Goal: Information Seeking & Learning: Find specific fact

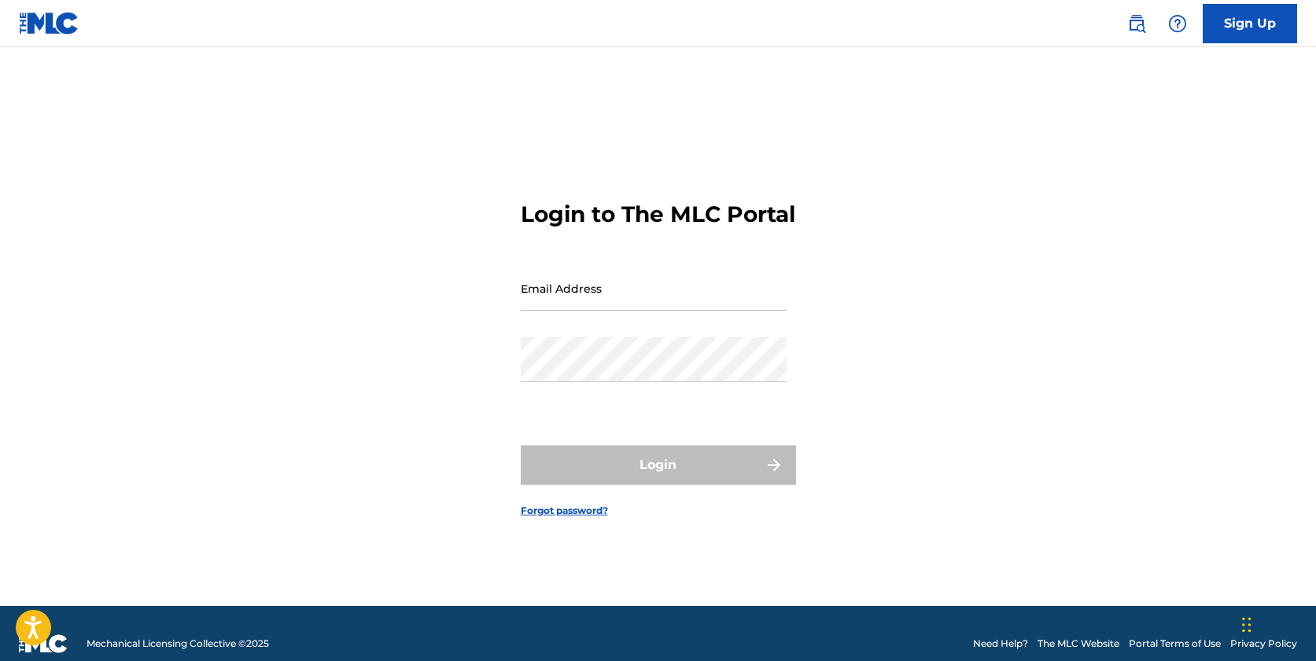
click at [572, 311] on input "Email Address" at bounding box center [654, 288] width 266 height 45
type input "[PERSON_NAME]"
click at [809, 547] on div "Login to The MLC Portal Email Address [PERSON_NAME] Password Login Forgot passw…" at bounding box center [658, 346] width 1101 height 519
click at [35, 29] on img at bounding box center [49, 23] width 61 height 23
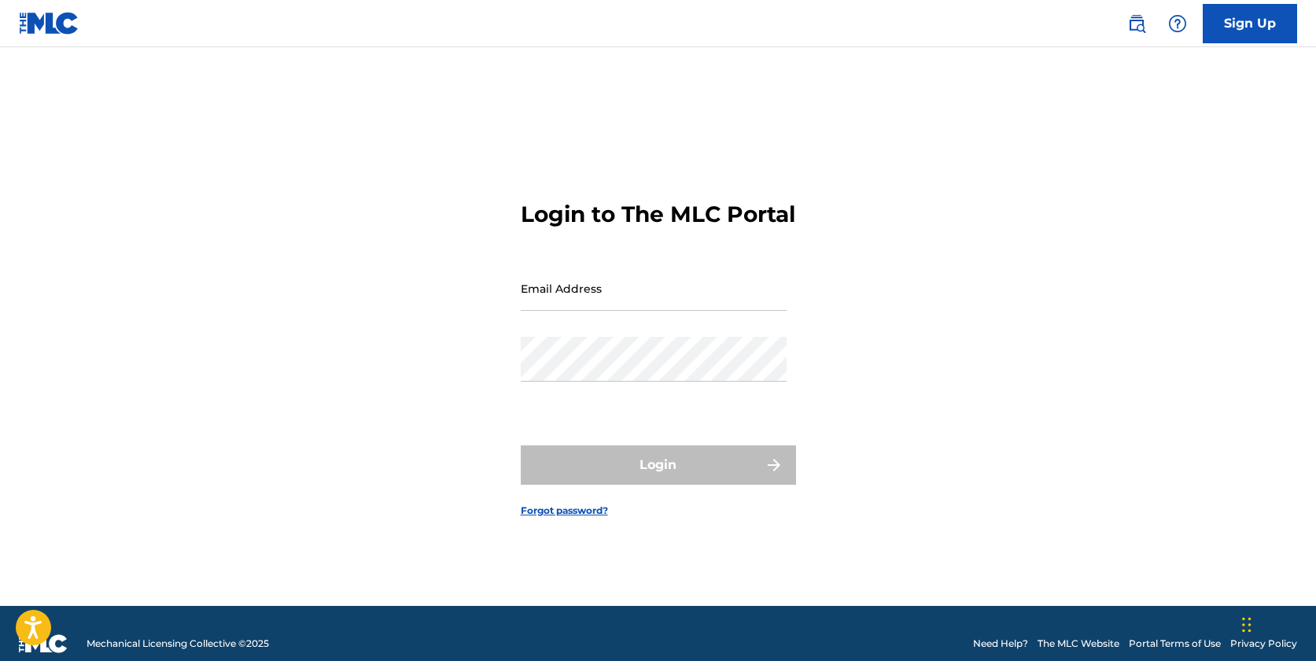
click at [1238, 25] on link "Sign Up" at bounding box center [1250, 23] width 94 height 39
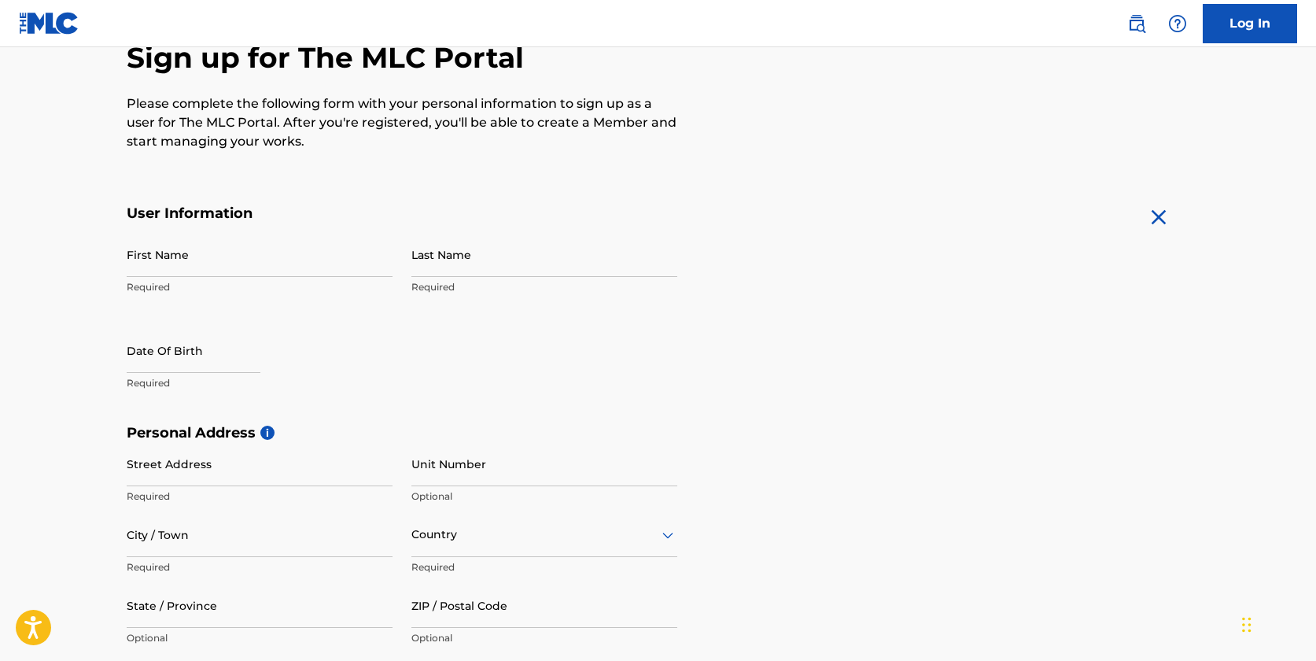
scroll to position [194, 0]
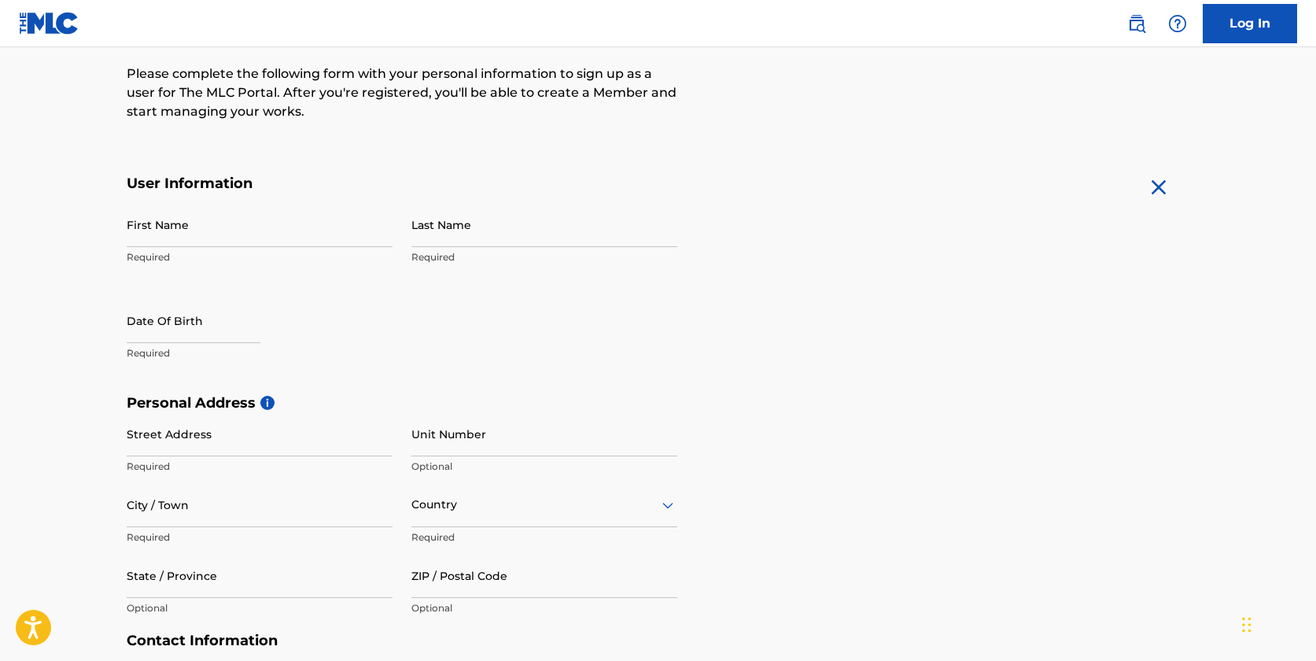
click at [251, 208] on input "First Name" at bounding box center [260, 224] width 266 height 45
type input "C"
type input "c"
type input "Claudia"
select select "7"
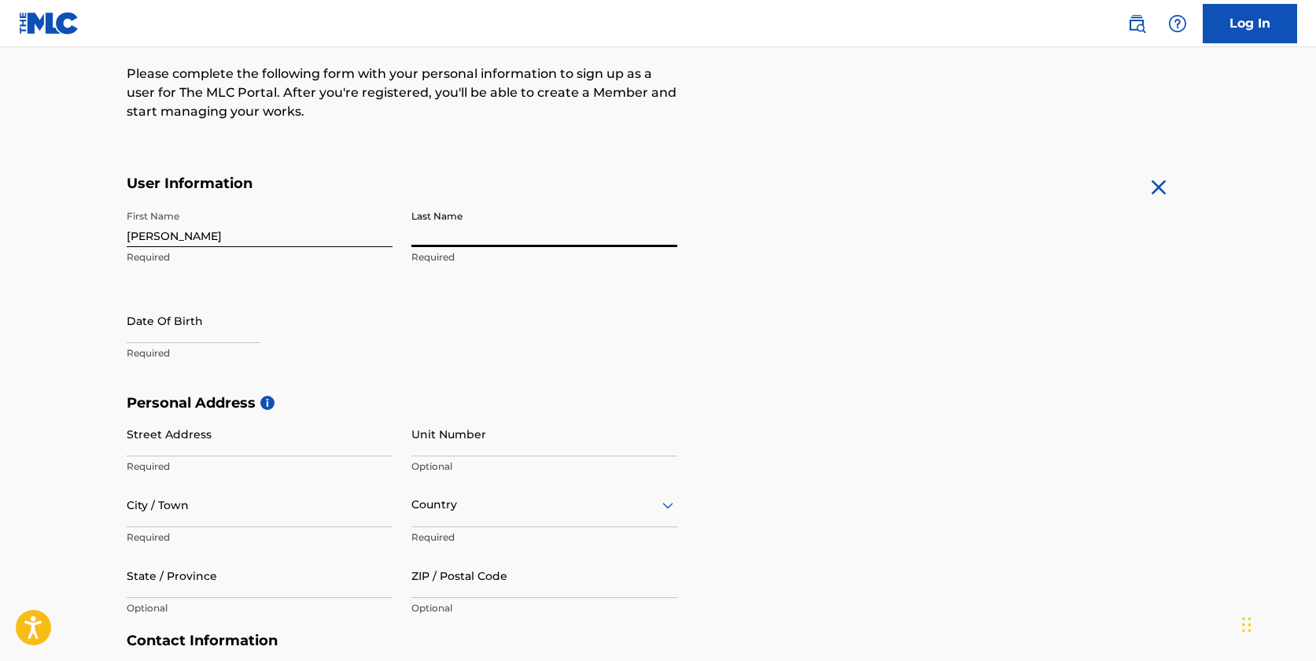
select select "2025"
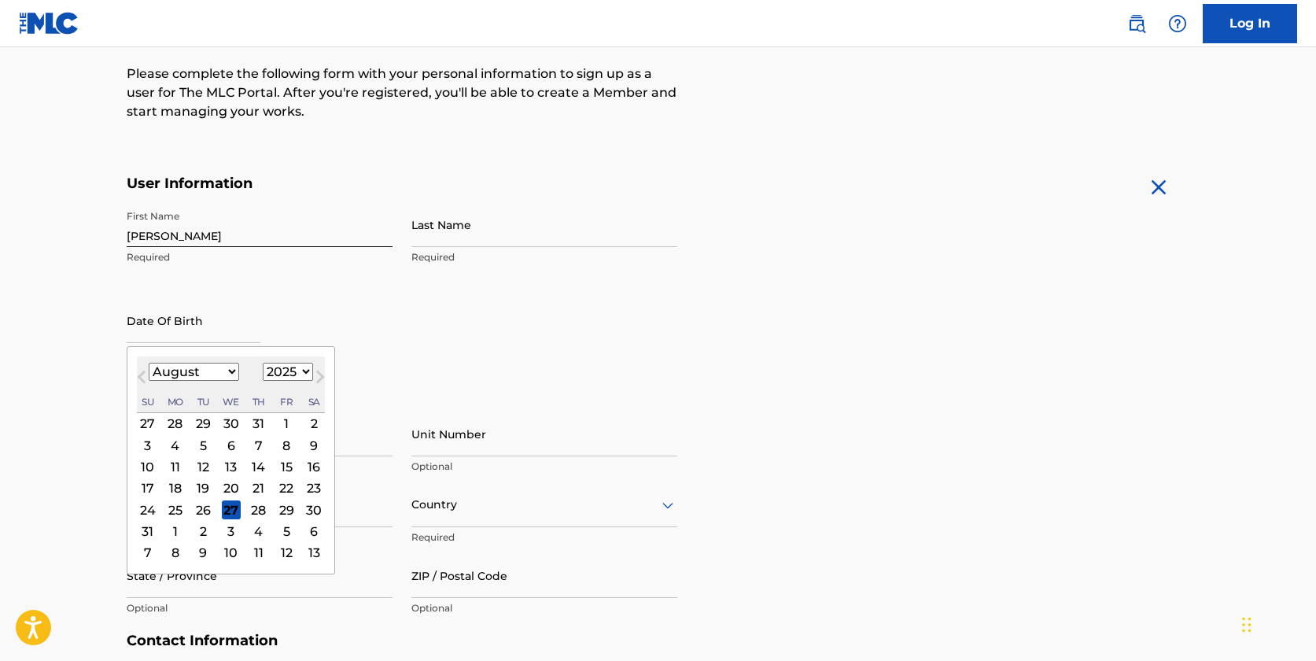
click at [425, 231] on input "Last Name" at bounding box center [544, 224] width 266 height 45
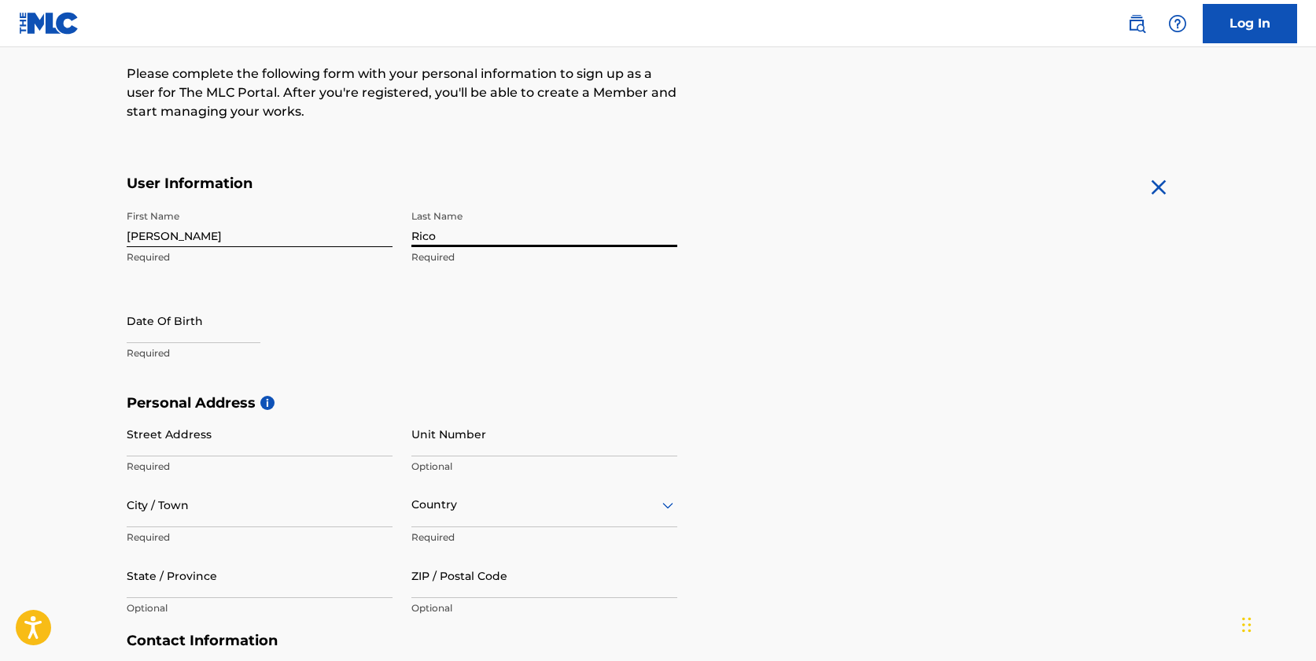
type input "Rico"
click at [215, 328] on input "text" at bounding box center [194, 320] width 134 height 45
select select "7"
select select "2025"
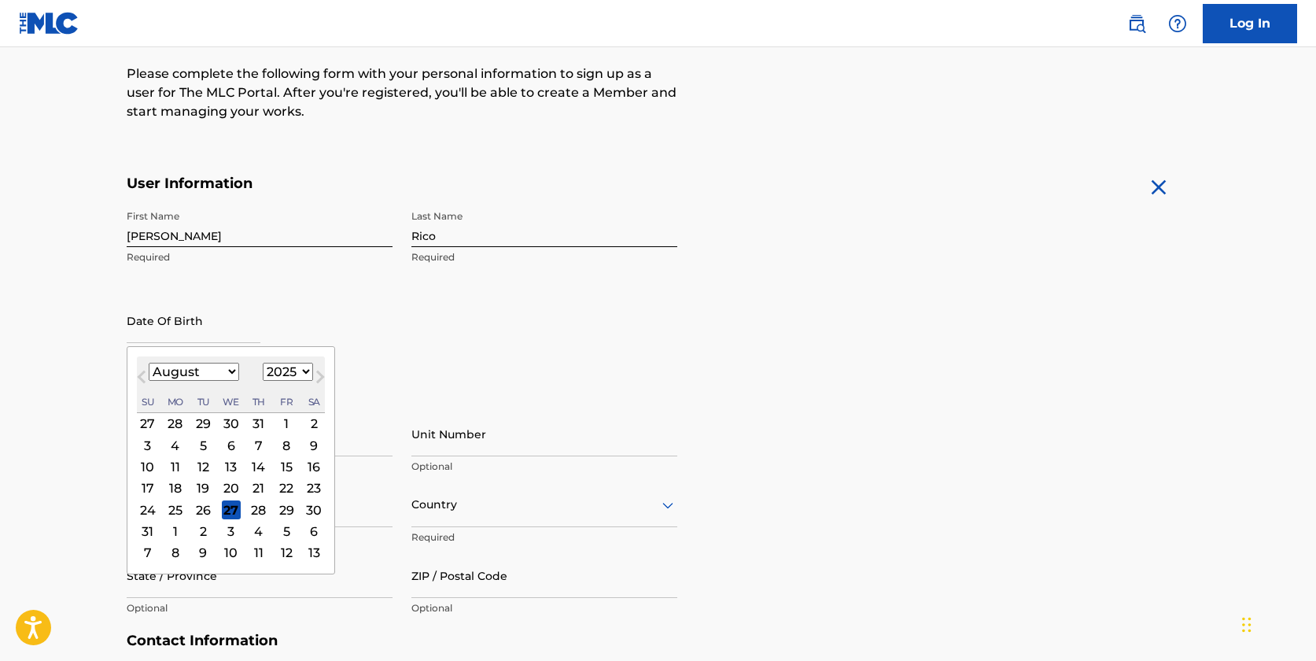
click at [208, 375] on select "January February March April May June July August September October November De…" at bounding box center [194, 372] width 90 height 18
select select "1"
click at [149, 363] on select "January February March April May June July August September October November De…" at bounding box center [194, 372] width 90 height 18
click at [279, 359] on div "February 2025 January February March April May June July August September Octob…" at bounding box center [231, 384] width 188 height 57
click at [278, 369] on select "1899 1900 1901 1902 1903 1904 1905 1906 1907 1908 1909 1910 1911 1912 1913 1914…" at bounding box center [288, 372] width 50 height 18
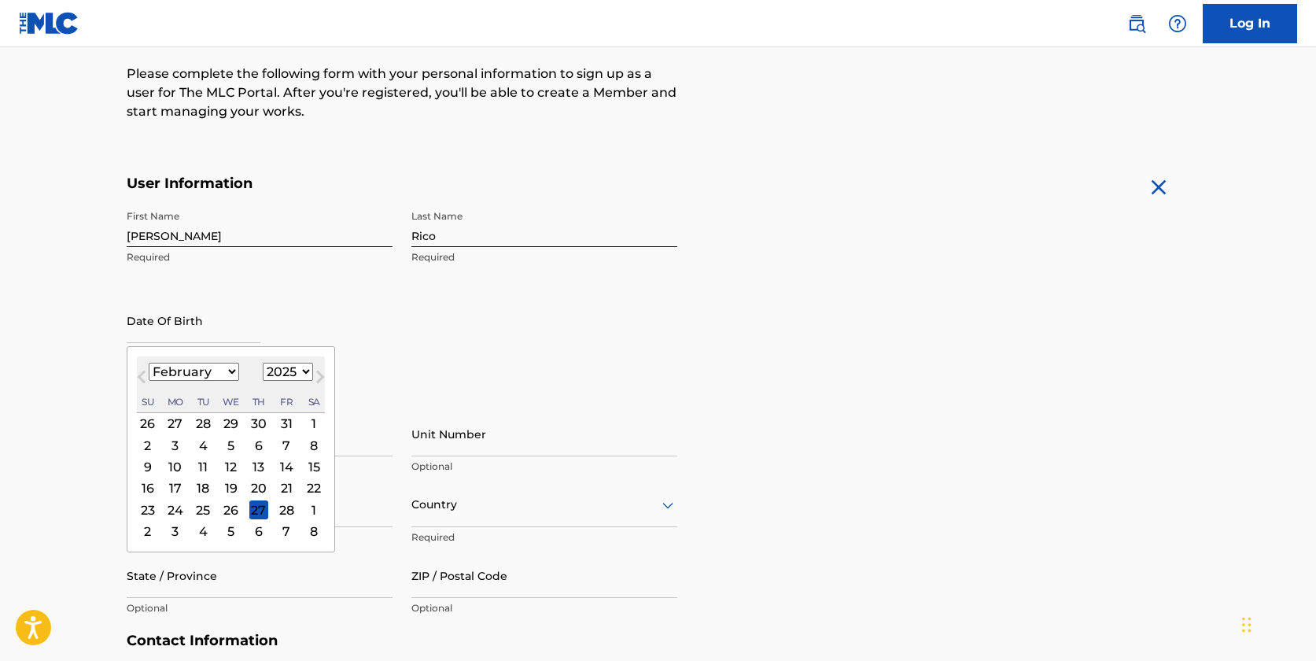
select select "1996"
click at [263, 363] on select "1899 1900 1901 1902 1903 1904 1905 1906 1907 1908 1909 1910 1911 1912 1913 1914…" at bounding box center [288, 372] width 50 height 18
click at [204, 444] on div "6" at bounding box center [203, 445] width 19 height 19
type input "February 6 1996"
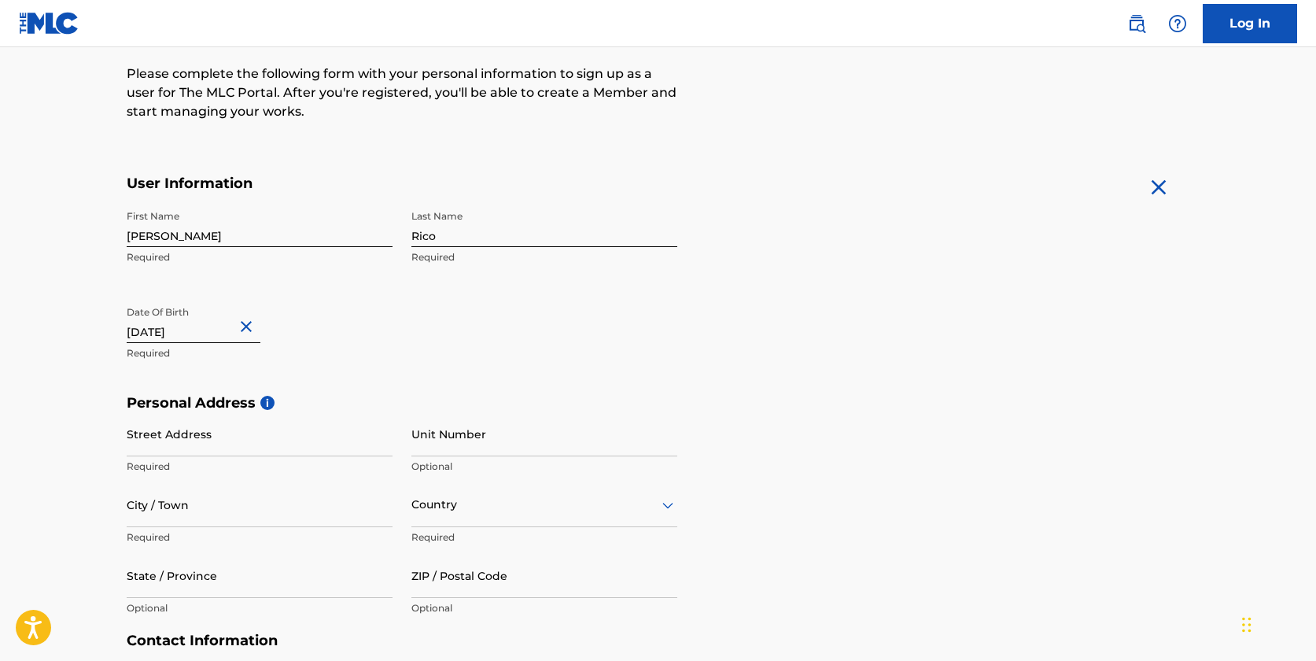
click at [368, 380] on div "First Name Claudia Required Last Name Rico Required Date Of Birth February 6 19…" at bounding box center [402, 298] width 551 height 192
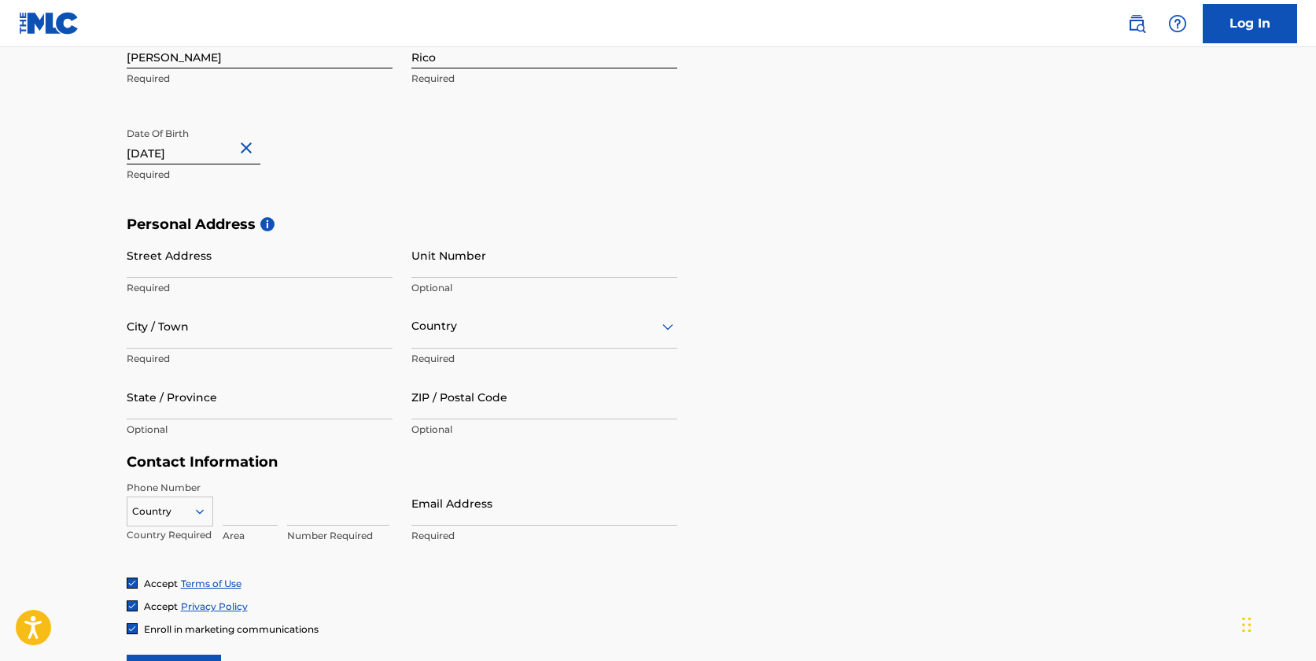
scroll to position [374, 0]
click at [311, 268] on input "Street Address" at bounding box center [260, 254] width 266 height 45
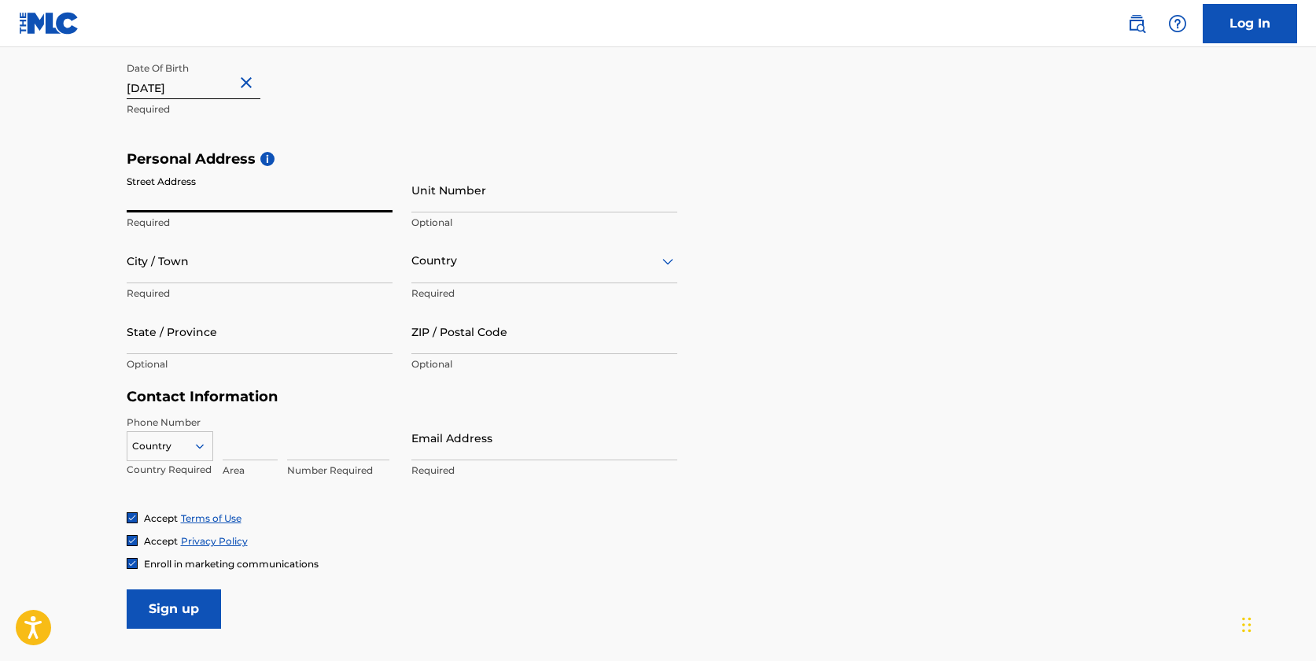
scroll to position [440, 0]
type input "calle 64 c"
click at [544, 194] on input "Unit Number" at bounding box center [544, 188] width 266 height 45
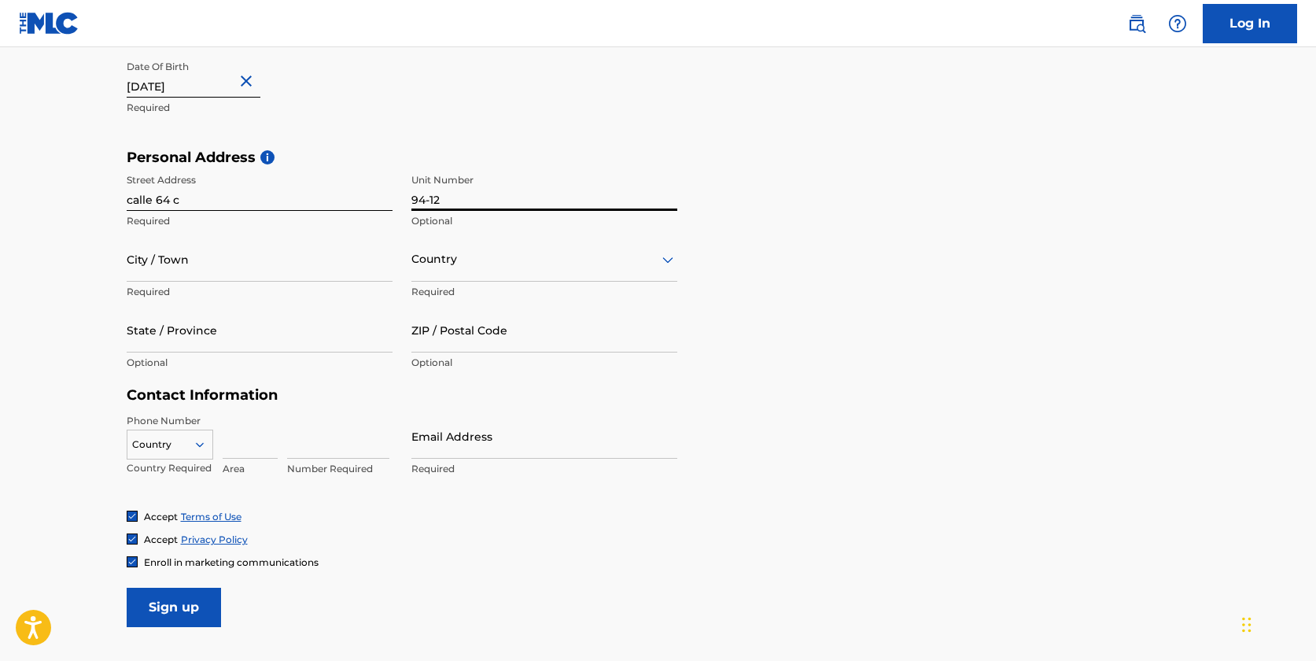
type input "94-12"
click at [311, 272] on input "City / Town" at bounding box center [260, 259] width 266 height 45
type input "Medellín"
click at [499, 276] on div "Country" at bounding box center [544, 259] width 266 height 45
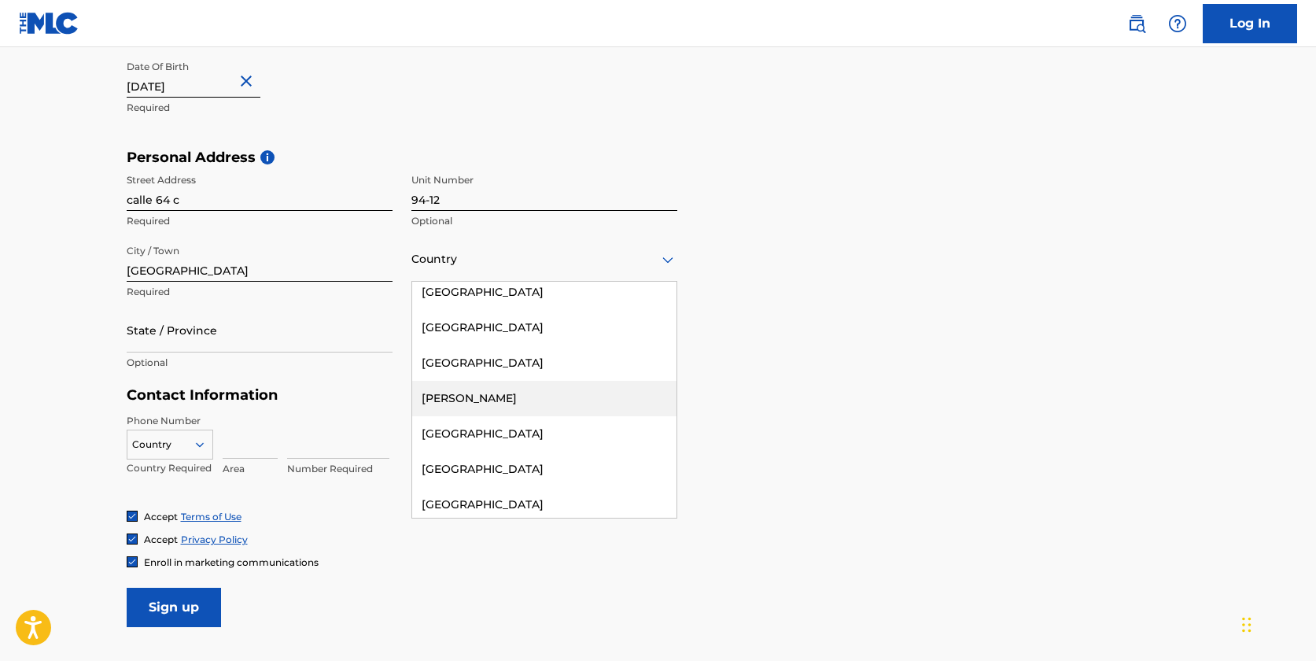
scroll to position [1296, 0]
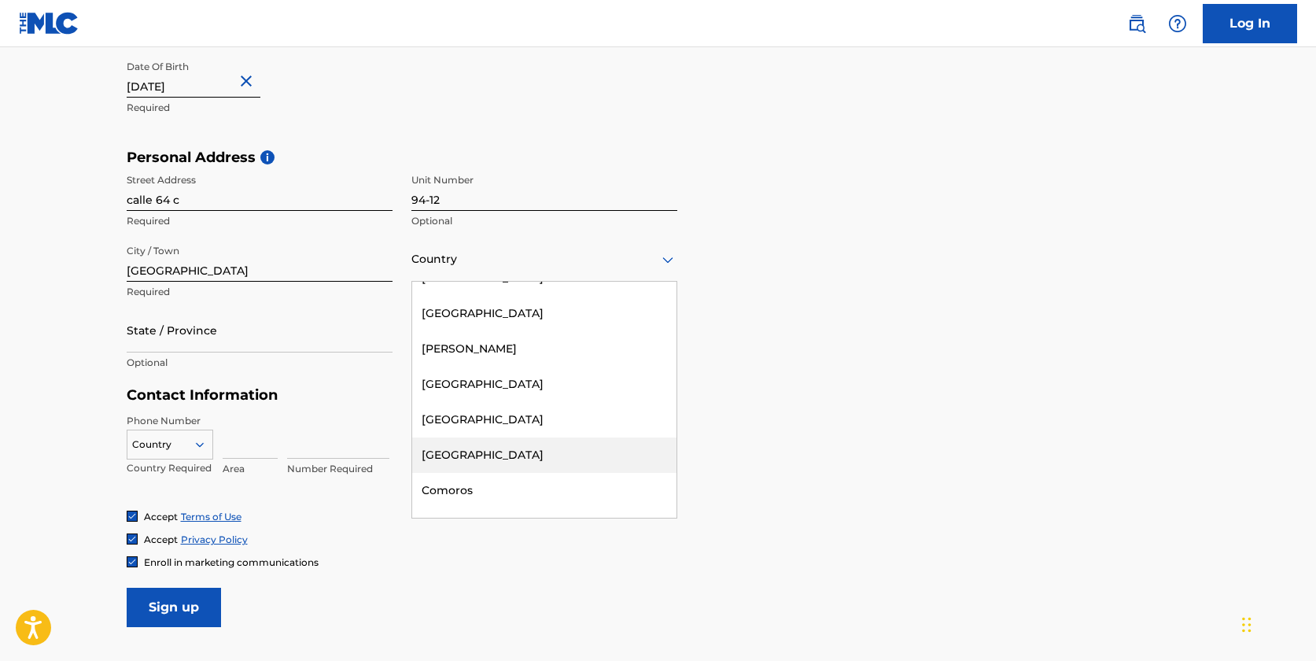
click at [462, 449] on div "Colombia" at bounding box center [544, 454] width 264 height 35
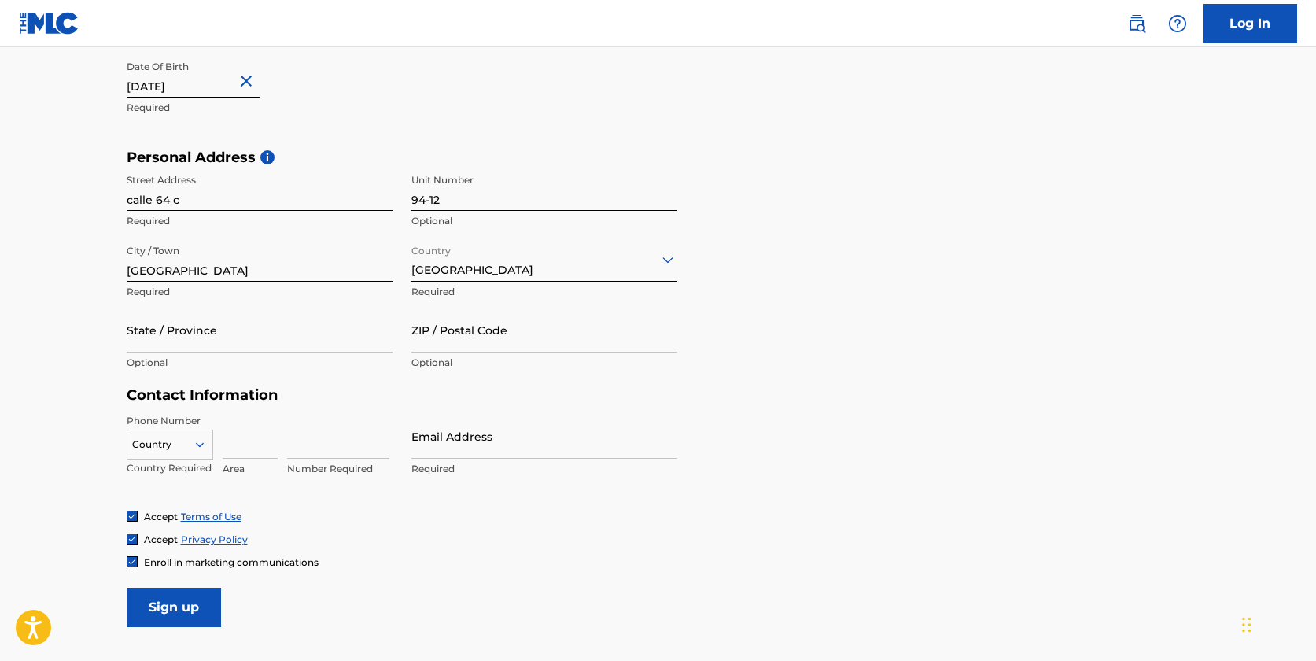
click at [319, 331] on input "State / Province" at bounding box center [260, 330] width 266 height 45
type input "m"
type input "Medellín"
click at [513, 345] on input "ZIP / Postal Code" at bounding box center [544, 330] width 266 height 45
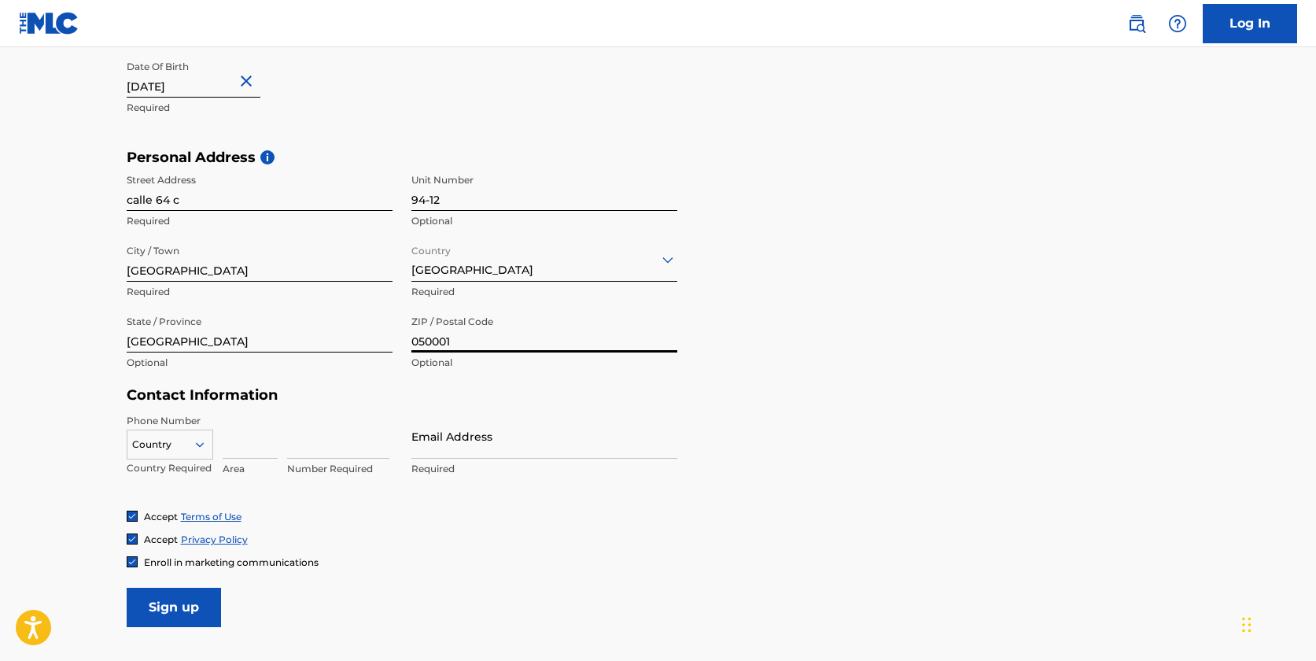
type input "050001"
click at [180, 444] on div "Country" at bounding box center [170, 441] width 87 height 24
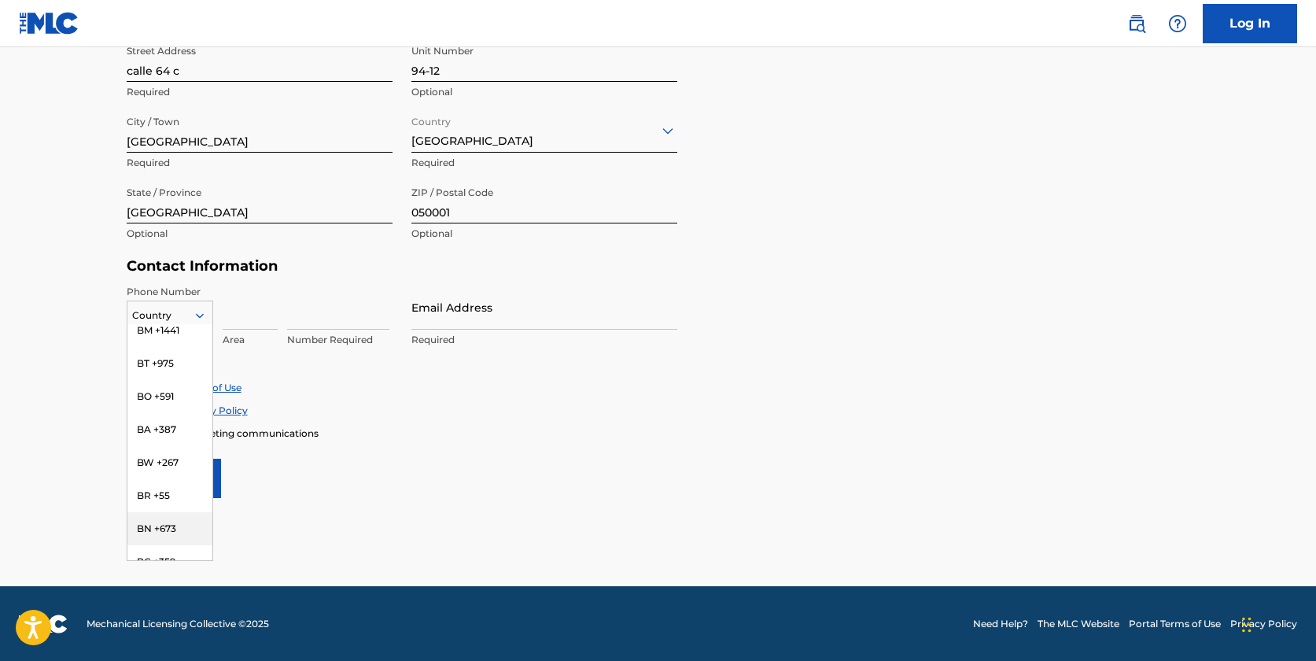
scroll to position [0, 0]
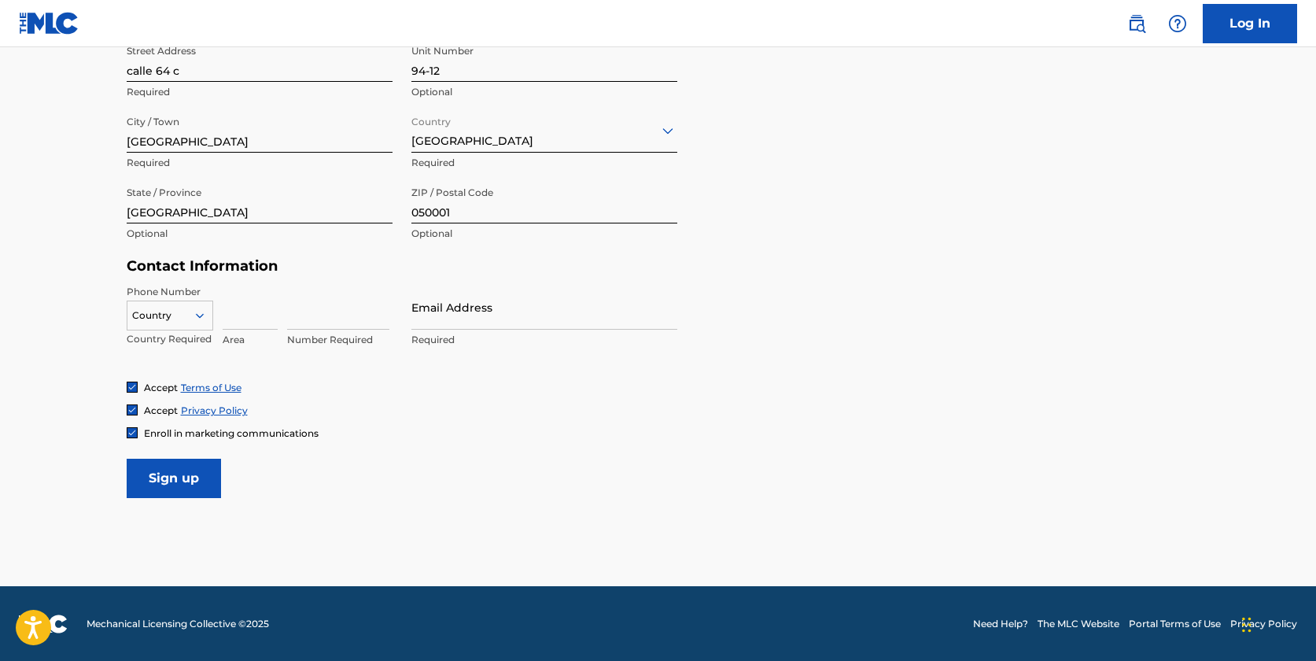
click at [182, 311] on div at bounding box center [169, 315] width 85 height 17
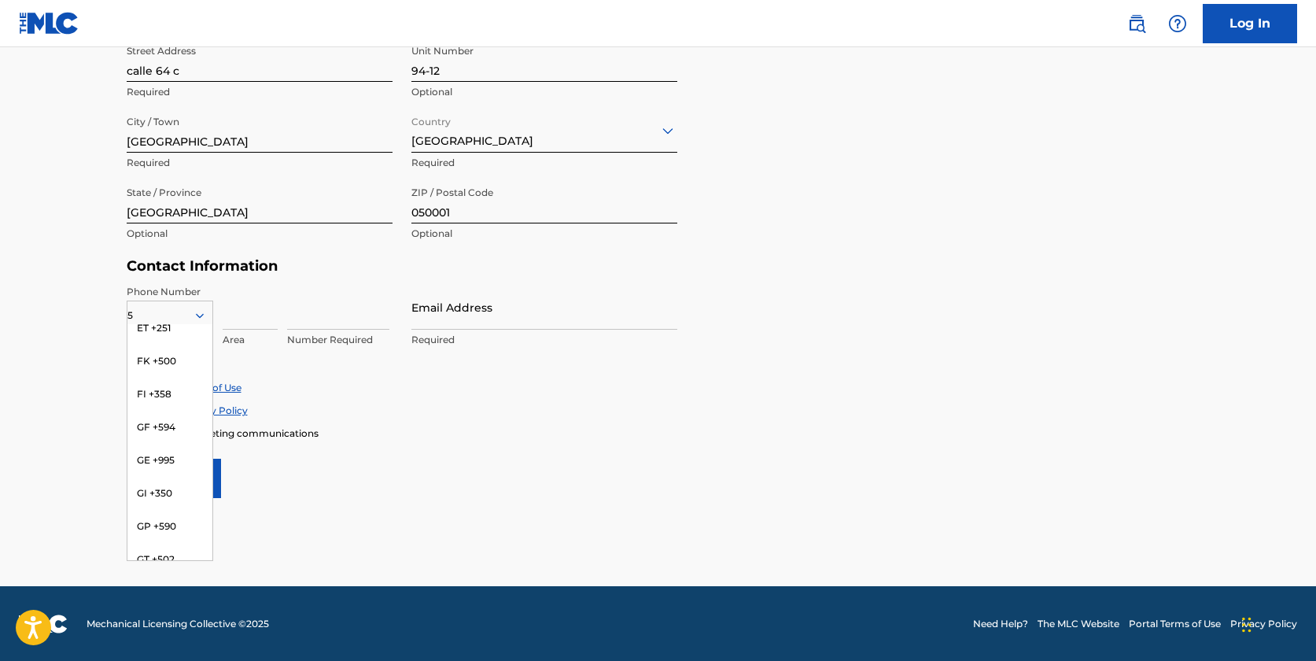
scroll to position [145, 0]
type input "57"
click at [168, 370] on div "CO +57" at bounding box center [169, 373] width 85 height 33
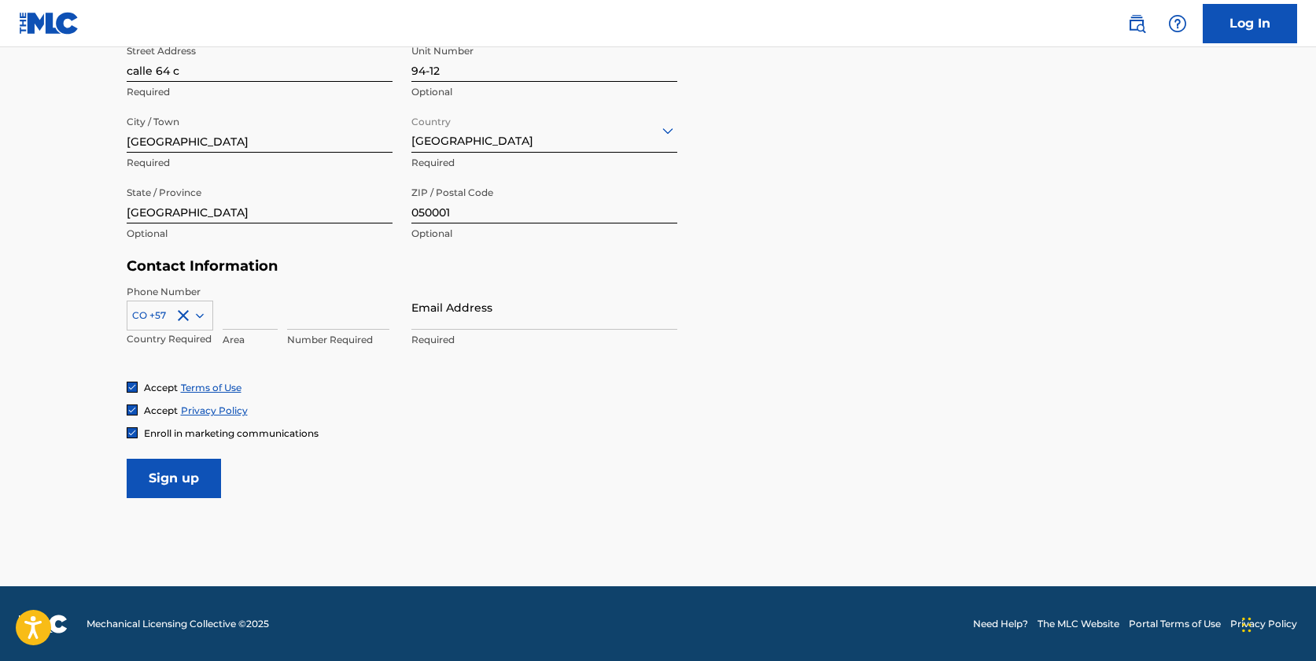
click at [420, 381] on div "Accept Terms of Use" at bounding box center [658, 387] width 1063 height 13
click at [477, 307] on input "Email Address" at bounding box center [544, 307] width 266 height 45
type input "claudiaricoabogada2@gmail.com"
click at [503, 421] on div "Accept Terms of Use Accept Privacy Policy Enroll in marketing communications" at bounding box center [658, 410] width 1063 height 59
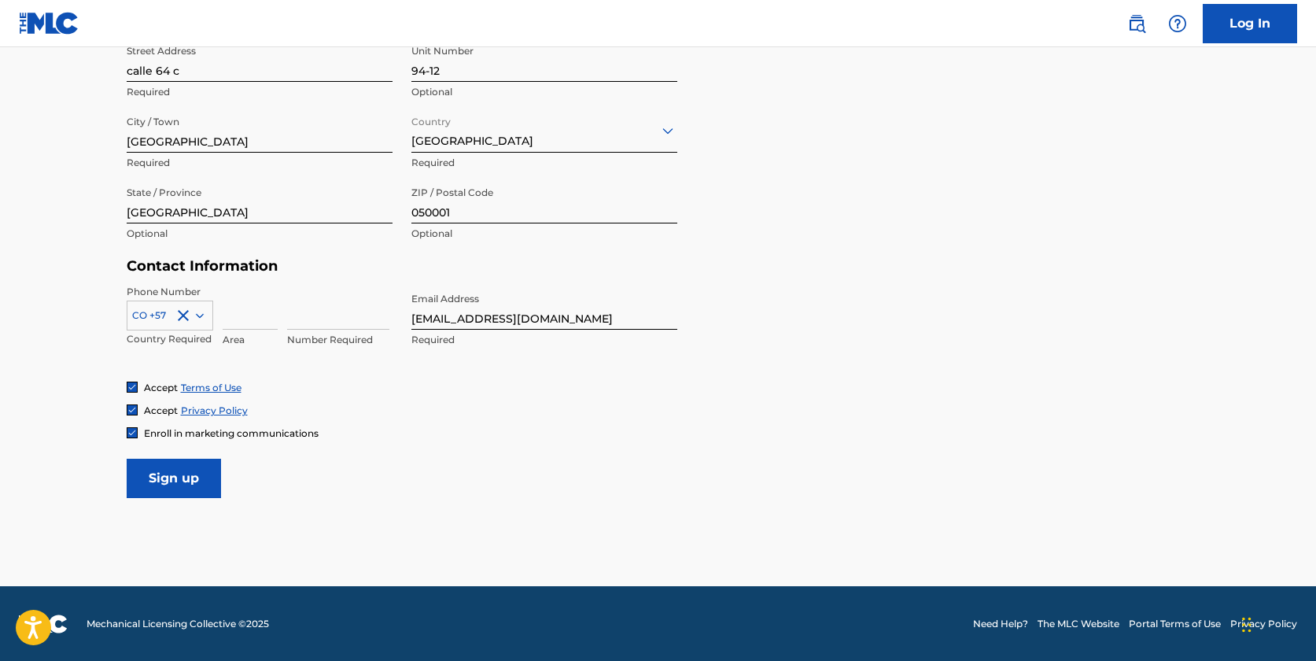
click at [260, 317] on input at bounding box center [250, 307] width 55 height 45
click at [300, 313] on input at bounding box center [338, 307] width 102 height 45
type input "3206124829"
click at [360, 395] on div "Accept Terms of Use Accept Privacy Policy Enroll in marketing communications" at bounding box center [658, 410] width 1063 height 59
click at [190, 475] on input "Sign up" at bounding box center [174, 478] width 94 height 39
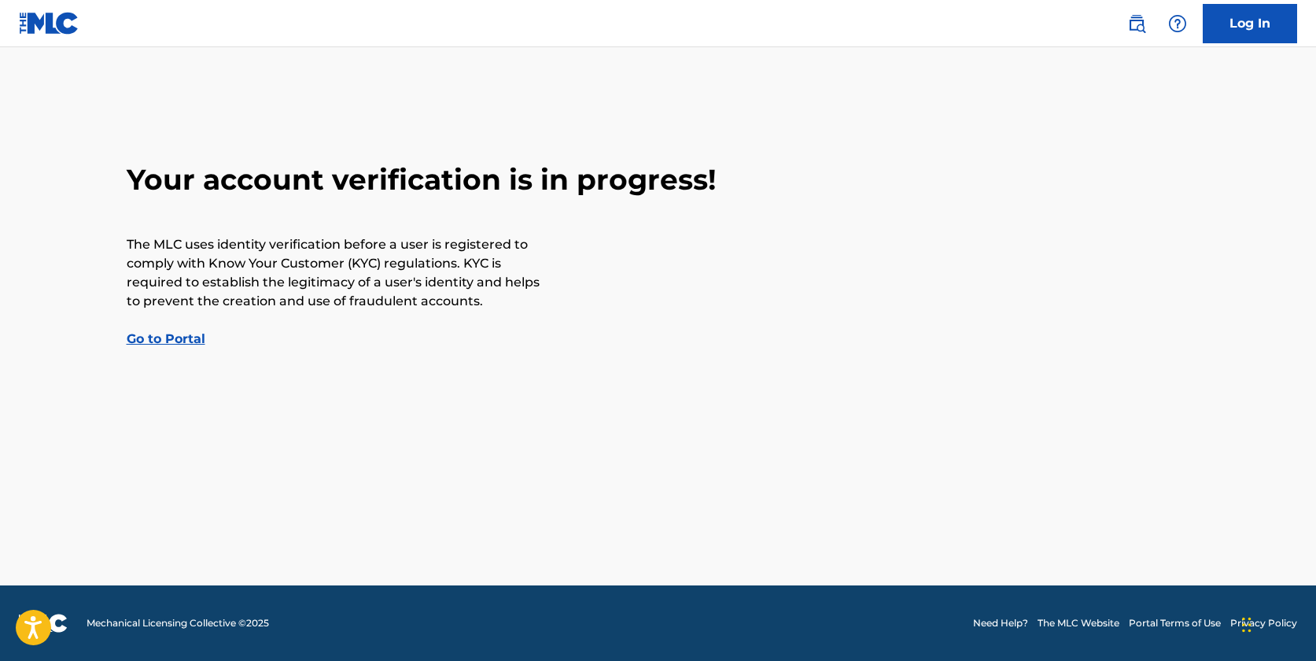
click at [888, 302] on div "Your account verification is in progress! The MLC uses identity verification be…" at bounding box center [658, 255] width 1101 height 186
click at [186, 338] on link "Go to Portal" at bounding box center [166, 338] width 79 height 15
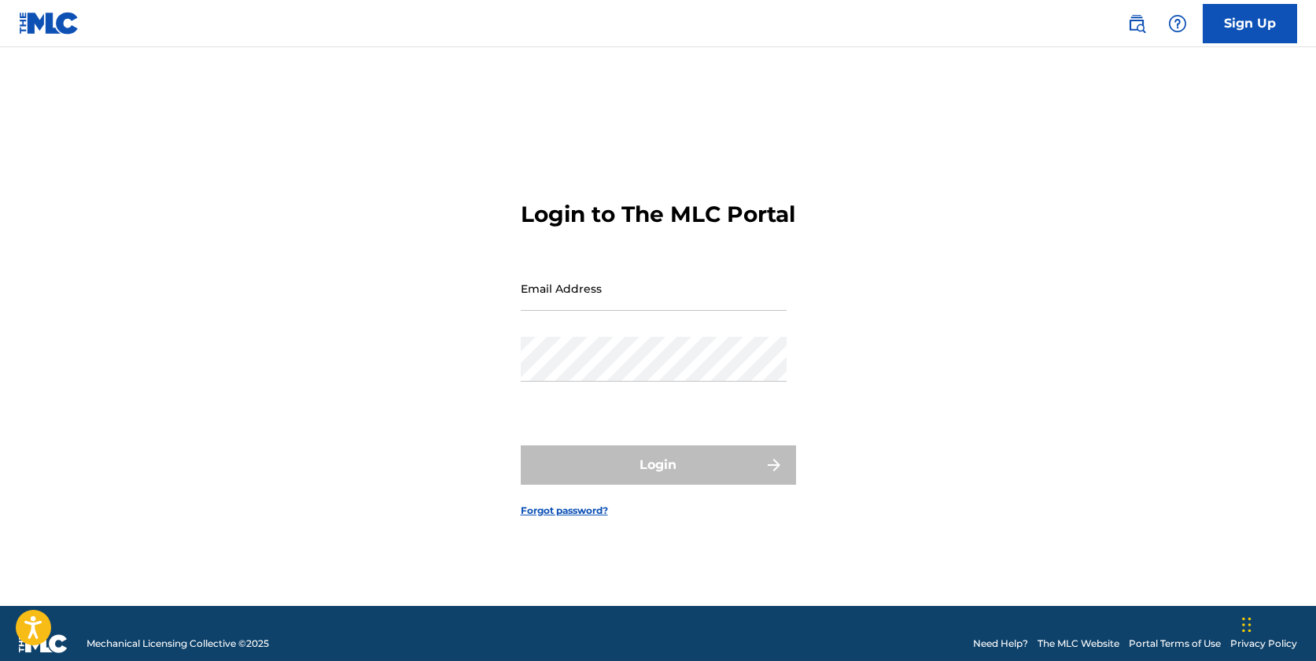
click at [655, 298] on input "Email Address" at bounding box center [654, 288] width 266 height 45
type input "claudiaricoabogada2@gmail.com"
click at [601, 518] on link "Forgot password?" at bounding box center [564, 510] width 87 height 14
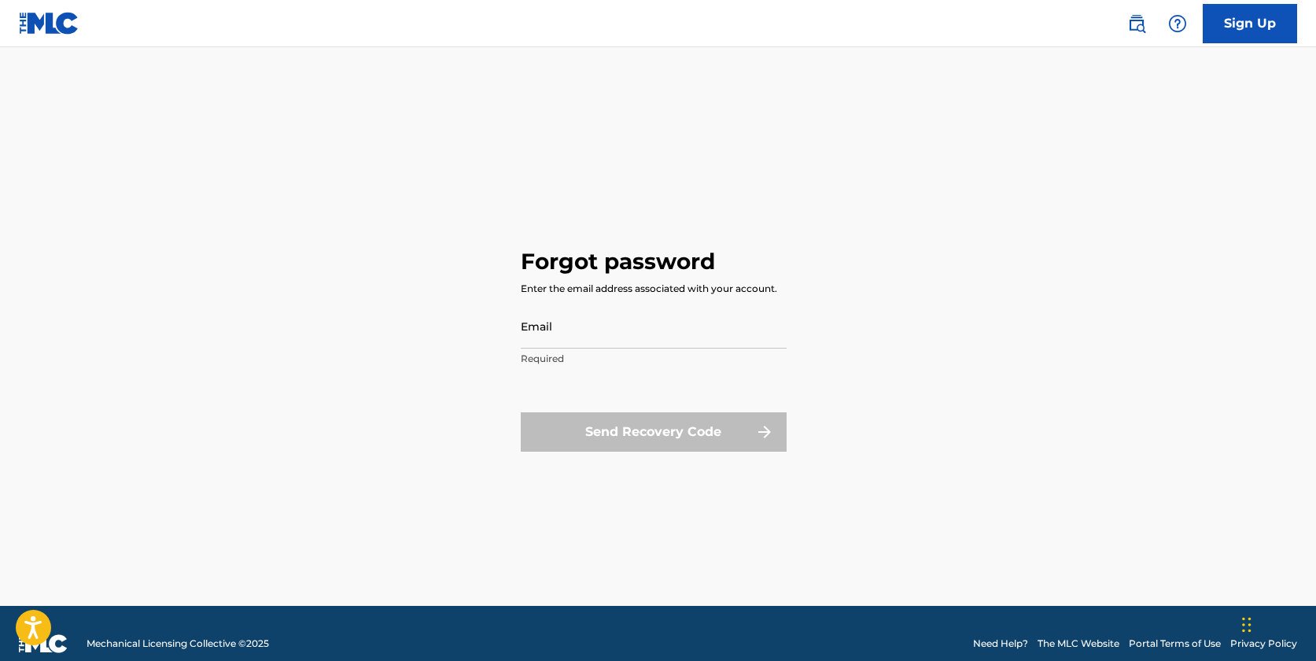
click at [566, 332] on input "Email" at bounding box center [654, 326] width 266 height 45
type input "claudiaricoabogada2@gmail.com"
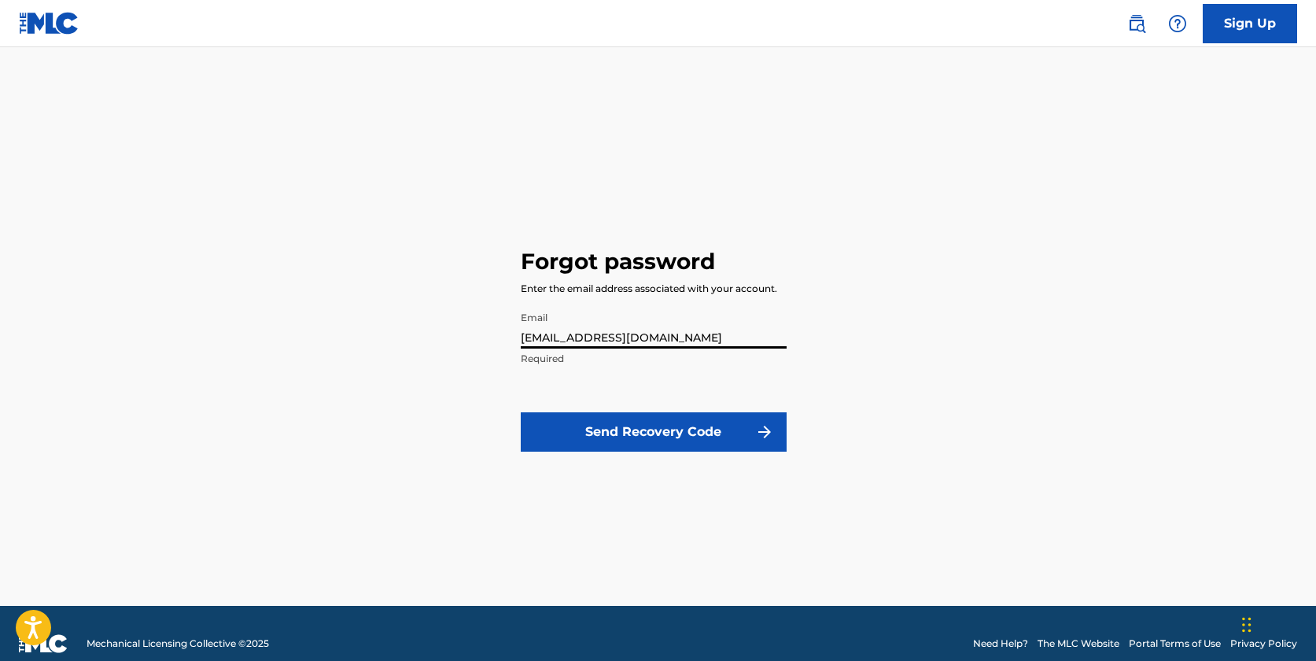
click at [662, 429] on button "Send Recovery Code" at bounding box center [654, 431] width 266 height 39
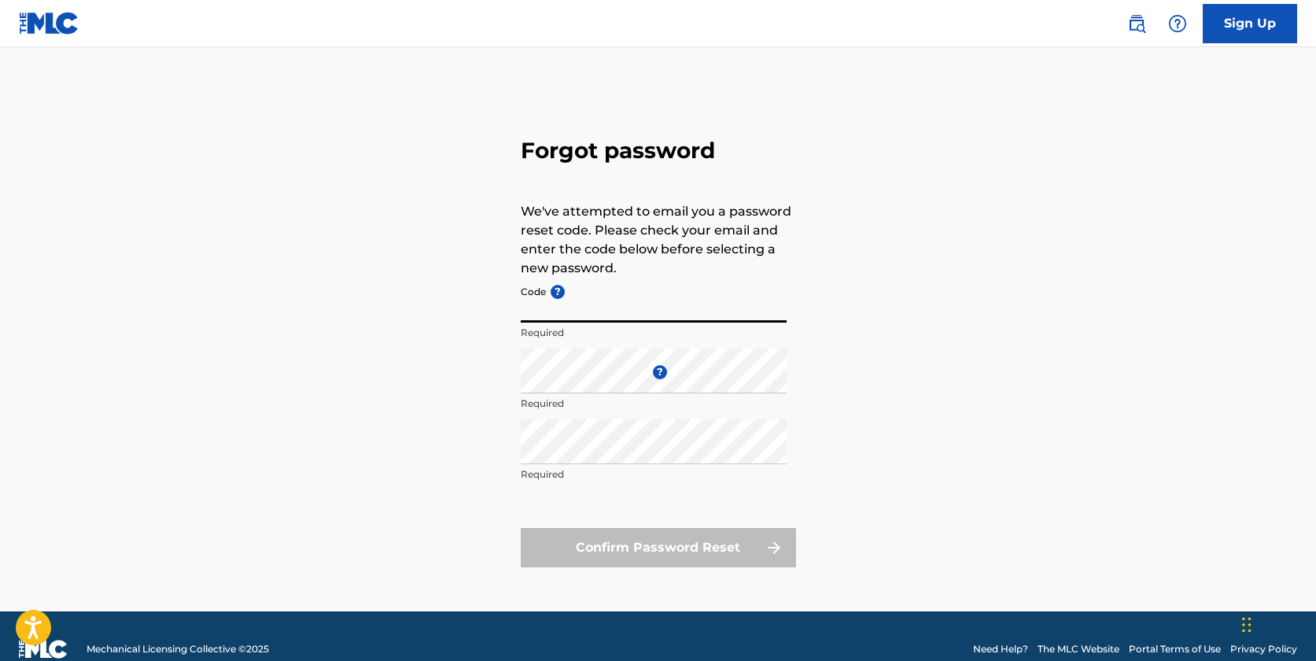
click at [577, 317] on input "Code ?" at bounding box center [654, 300] width 266 height 45
paste input "FP_ddfb2d0773b9f8edc5a51e58b41f"
type input "FP_ddfb2d0773b9f8edc5a51e58b41f"
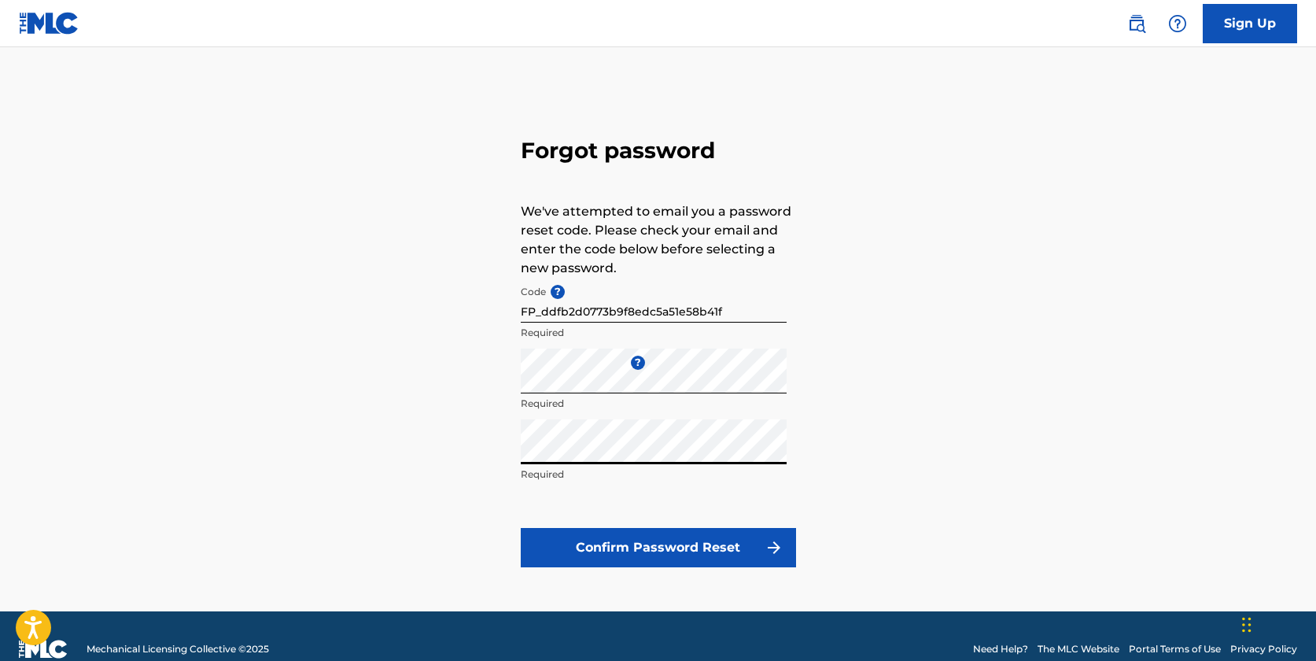
click at [687, 551] on button "Confirm Password Reset" at bounding box center [658, 547] width 275 height 39
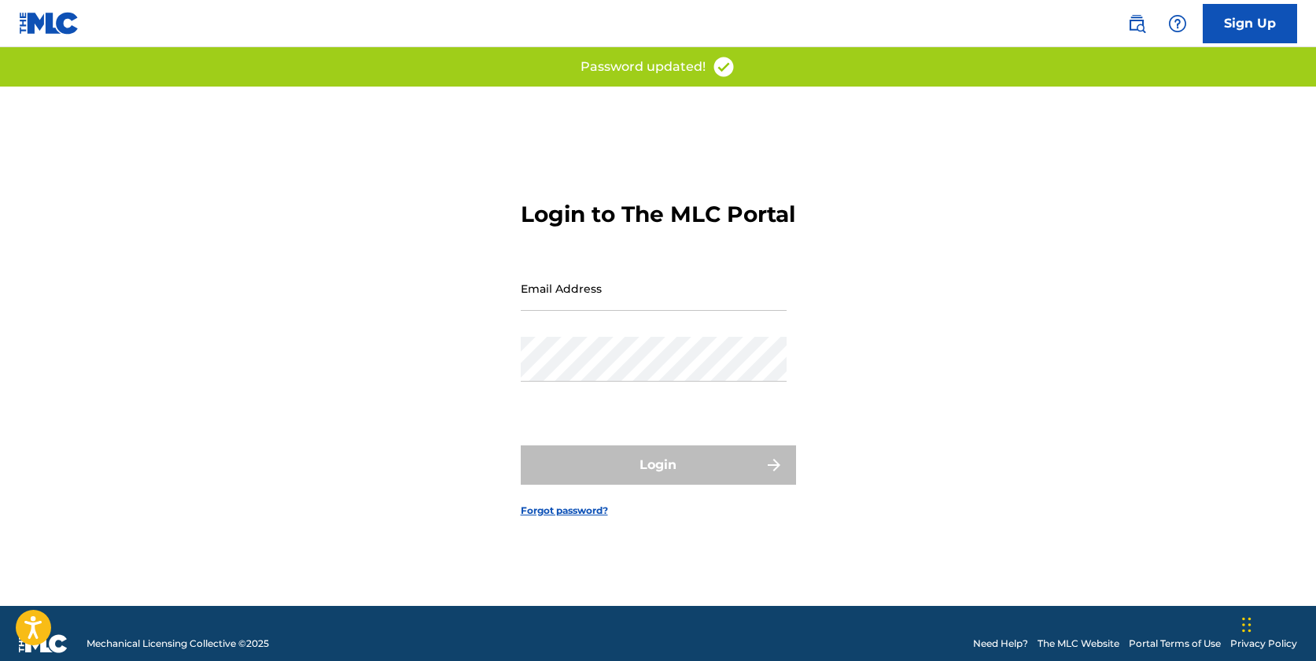
click at [666, 297] on input "Email Address" at bounding box center [654, 288] width 266 height 45
type input "claudiaricoabogada2@gmail.com"
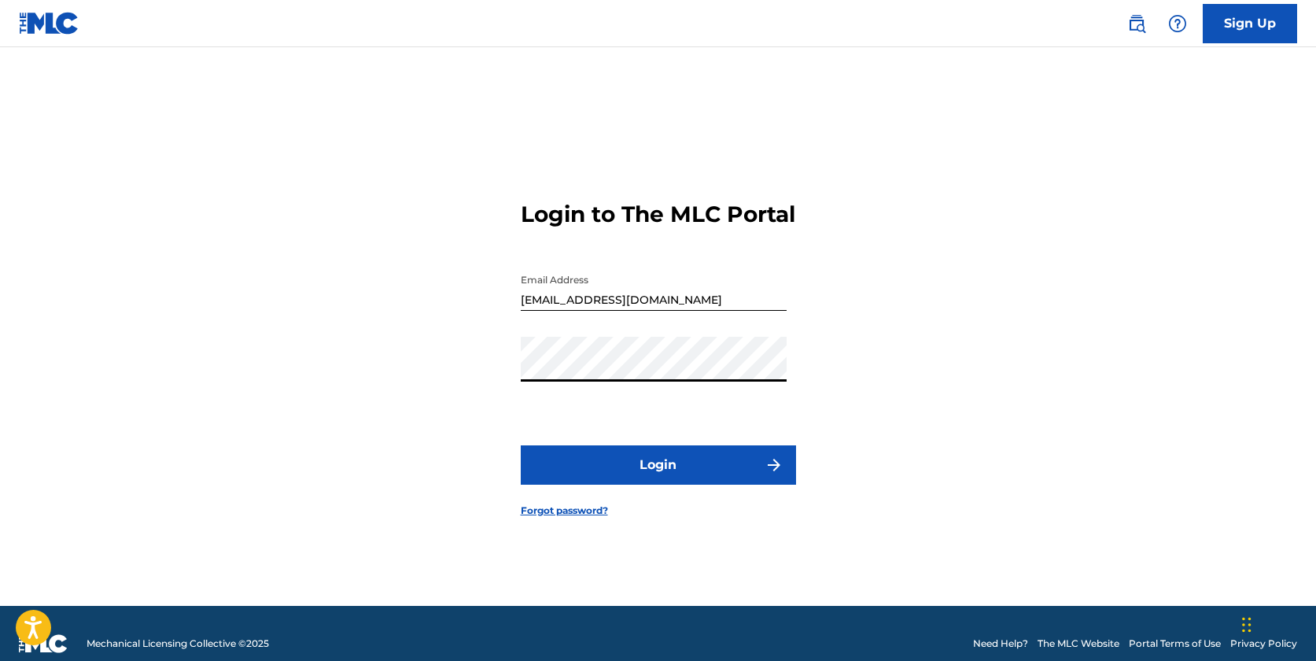
click at [693, 474] on button "Login" at bounding box center [658, 464] width 275 height 39
click at [691, 473] on button "Login" at bounding box center [658, 464] width 275 height 39
click at [584, 518] on link "Forgot password?" at bounding box center [564, 510] width 87 height 14
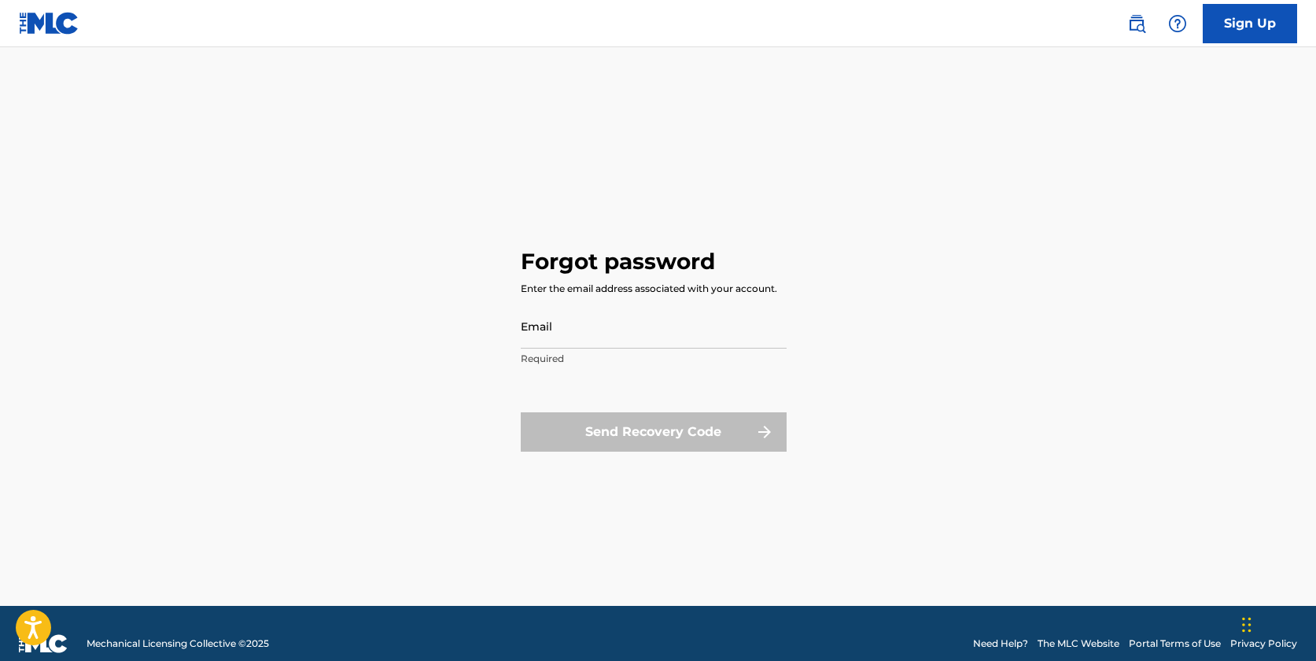
click at [755, 341] on input "Email" at bounding box center [654, 326] width 266 height 45
type input "claudiaricoabogada2@gmail.com"
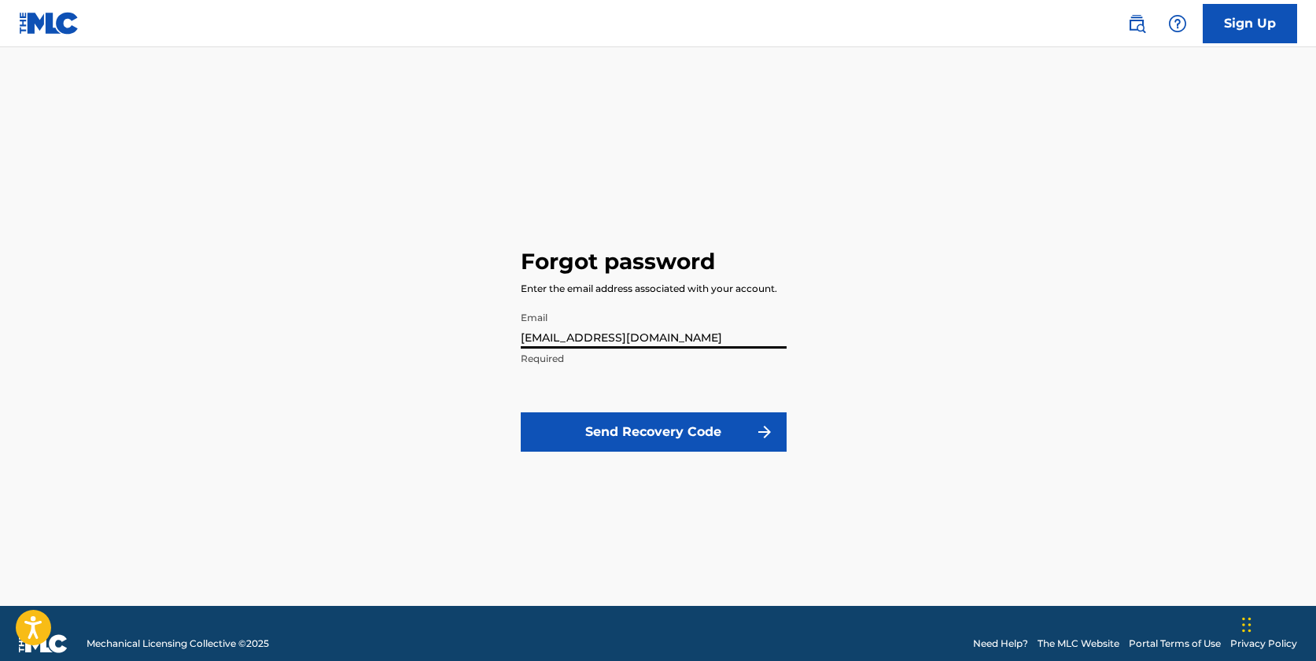
click at [611, 367] on div "Email claudiaricoabogada2@gmail.com Required" at bounding box center [654, 339] width 266 height 71
click at [629, 439] on button "Send Recovery Code" at bounding box center [654, 431] width 266 height 39
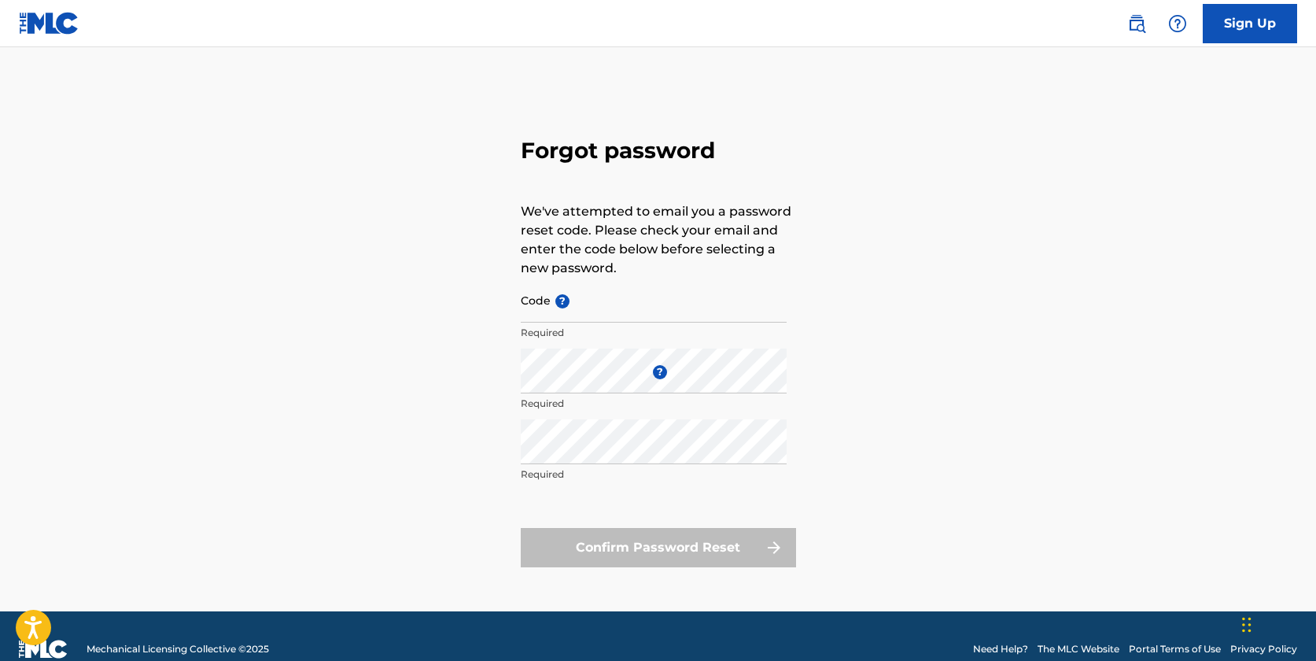
click at [614, 318] on input "Code ?" at bounding box center [654, 300] width 266 height 45
paste input "FP_c9084e339eb9526de782086720b6"
type input "FP_c9084e339eb9526de782086720b6"
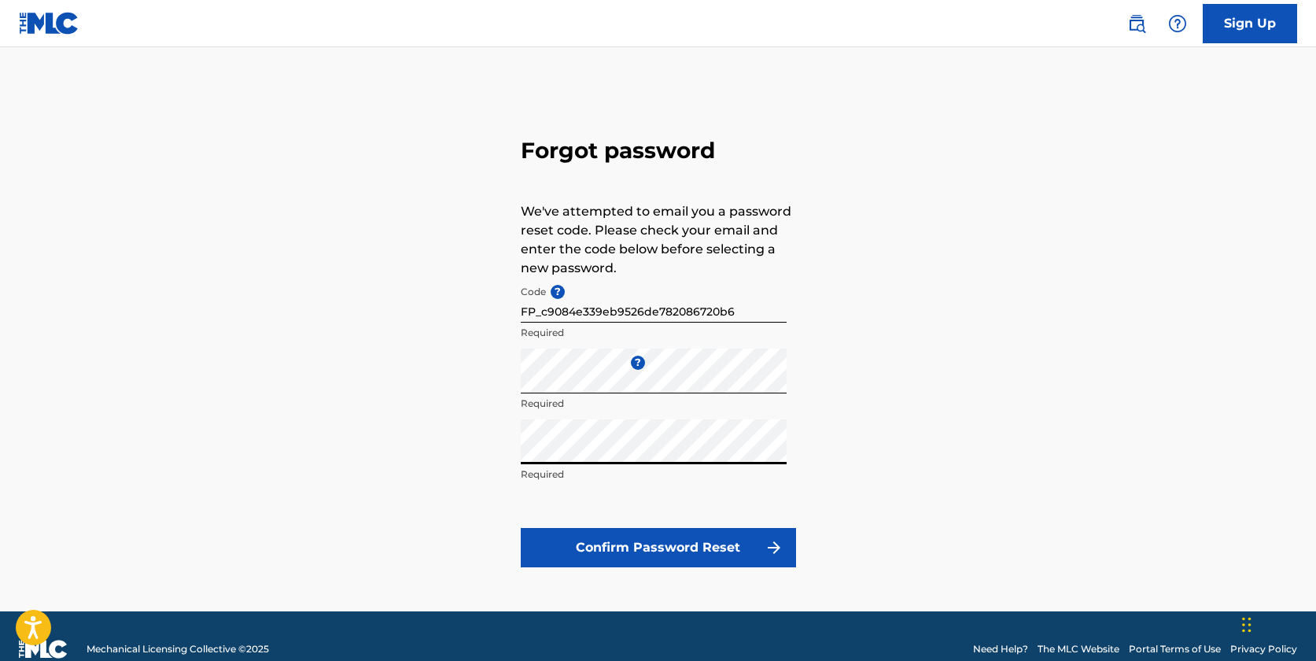
click at [621, 562] on button "Confirm Password Reset" at bounding box center [658, 547] width 275 height 39
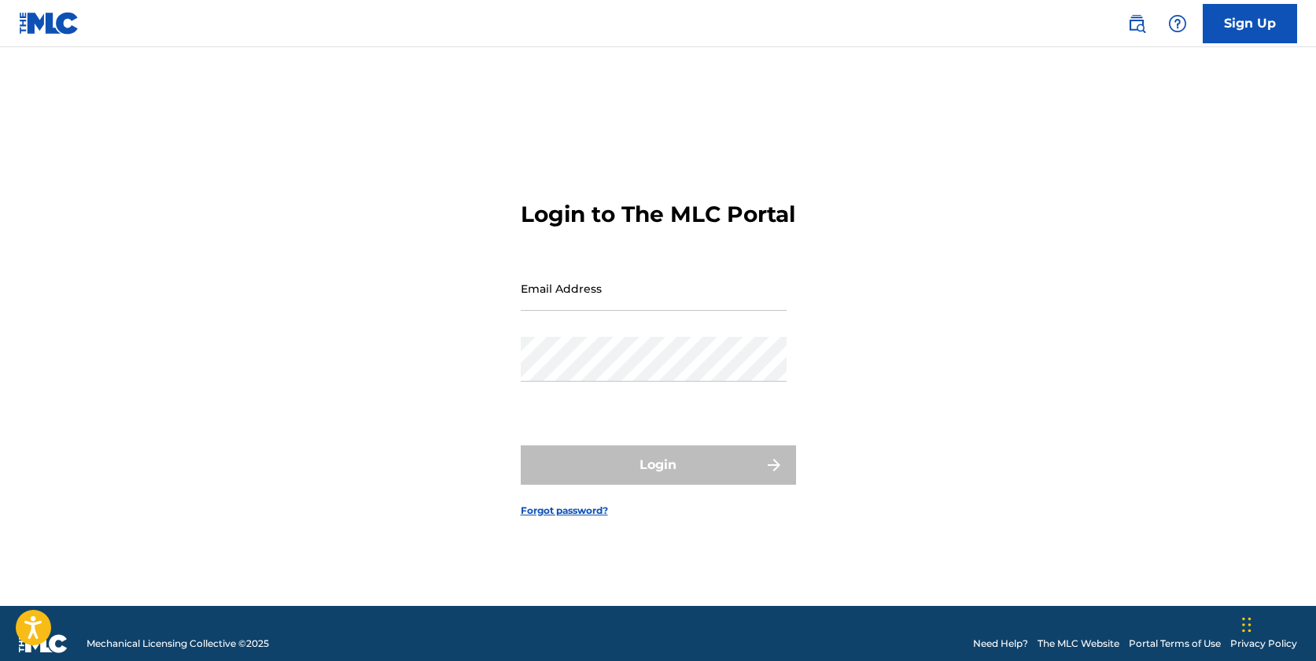
click at [677, 311] on input "Email Address" at bounding box center [654, 288] width 266 height 45
type input "claudiaricoabogada2@gmail.com"
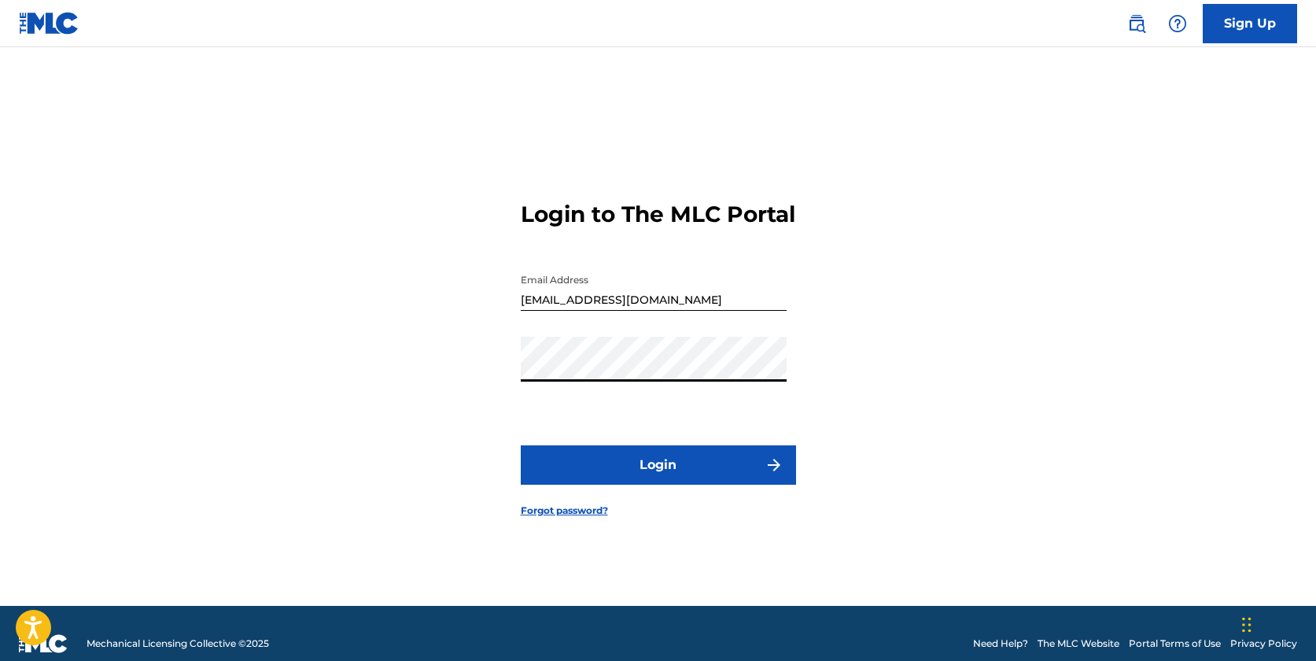
click at [679, 481] on button "Login" at bounding box center [658, 464] width 275 height 39
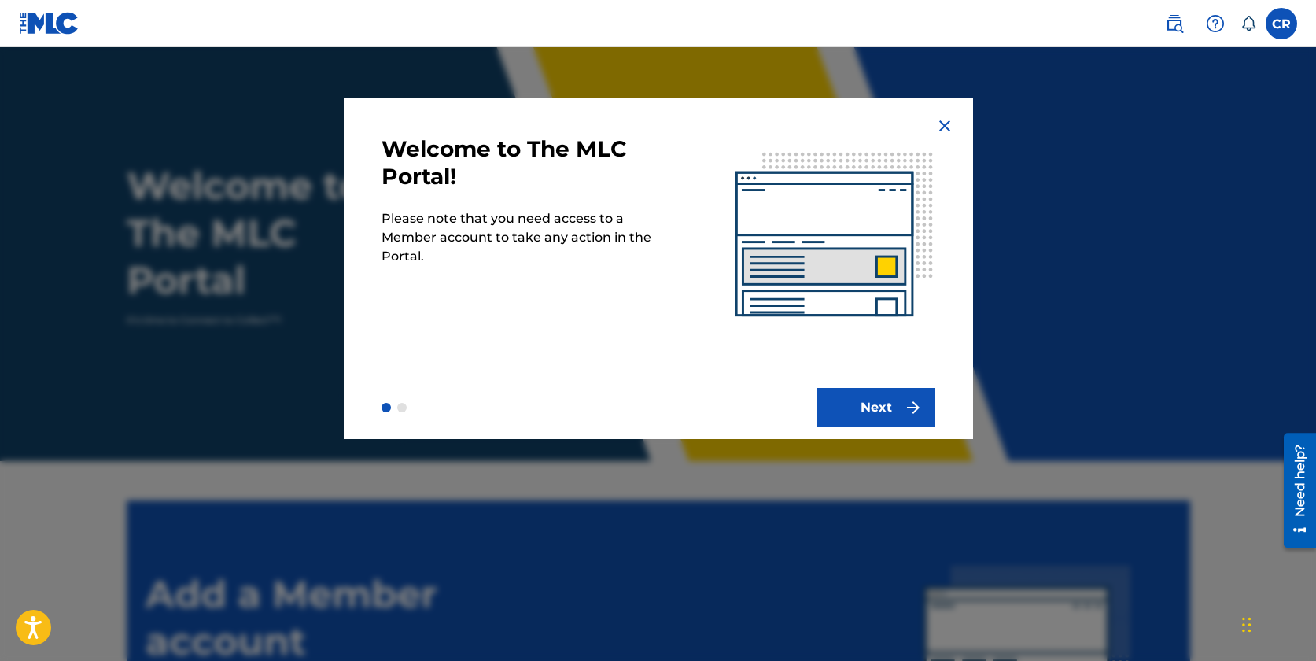
click at [875, 418] on button "Next" at bounding box center [876, 407] width 118 height 39
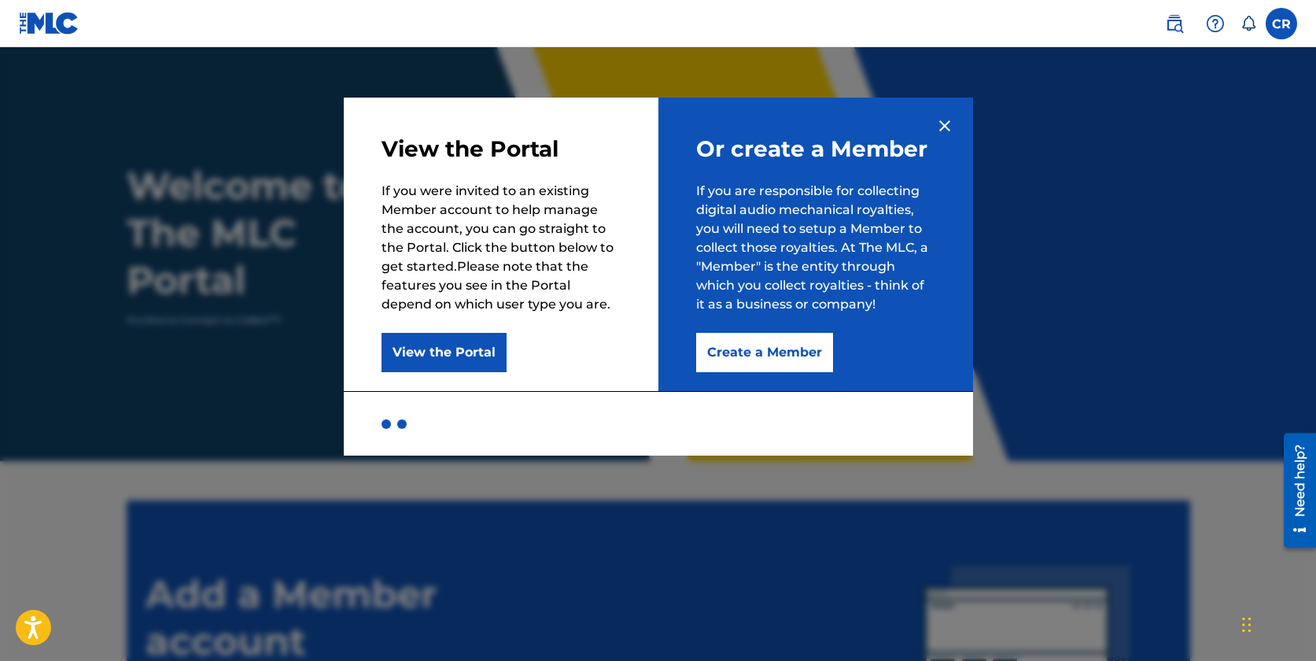
click at [943, 131] on img at bounding box center [944, 125] width 19 height 19
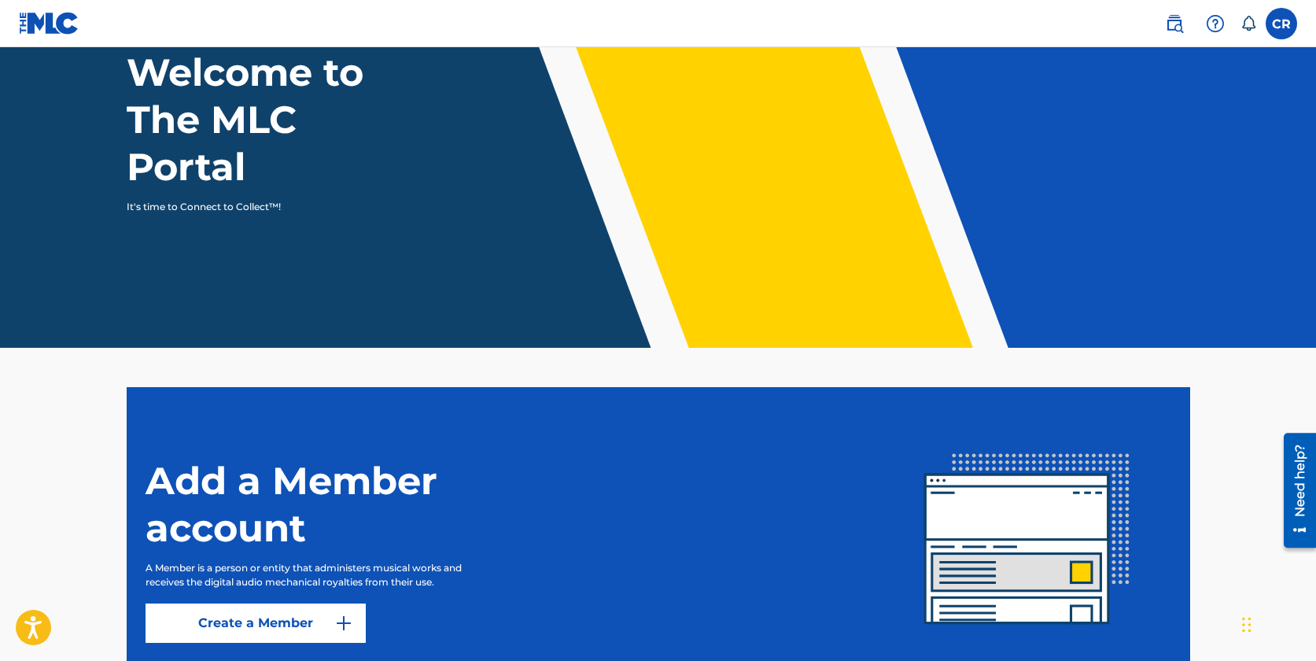
scroll to position [241, 0]
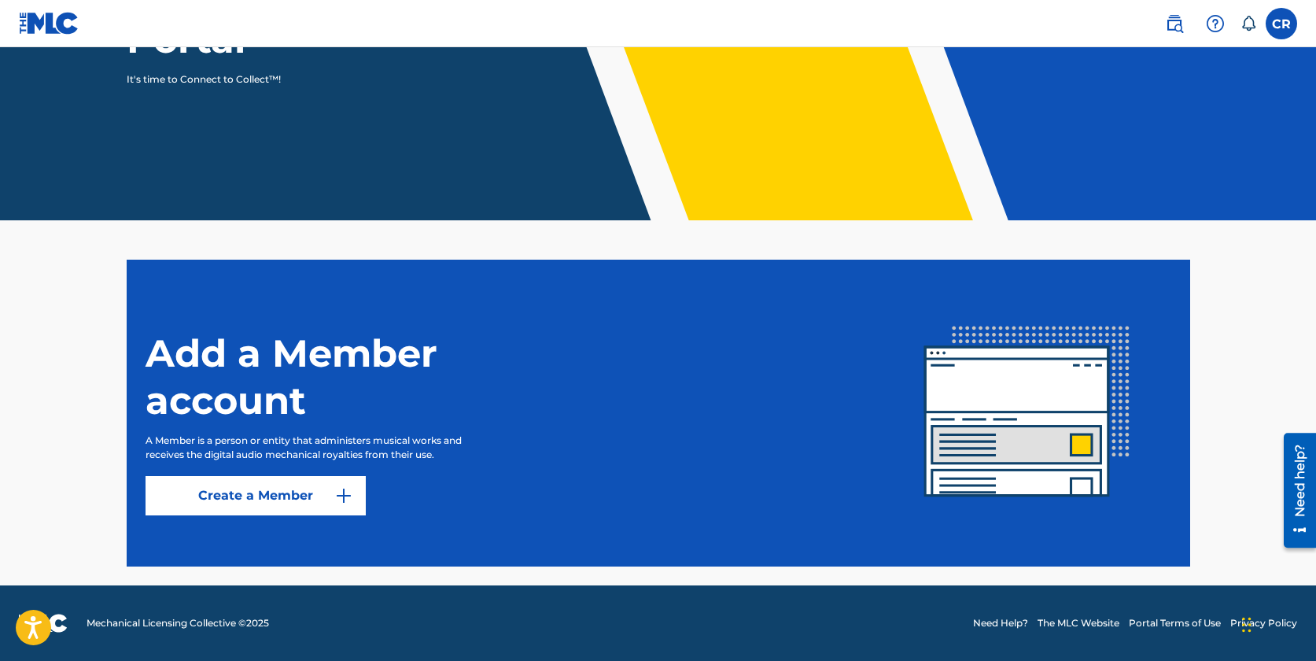
click at [289, 495] on button "Create a Member" at bounding box center [256, 495] width 220 height 39
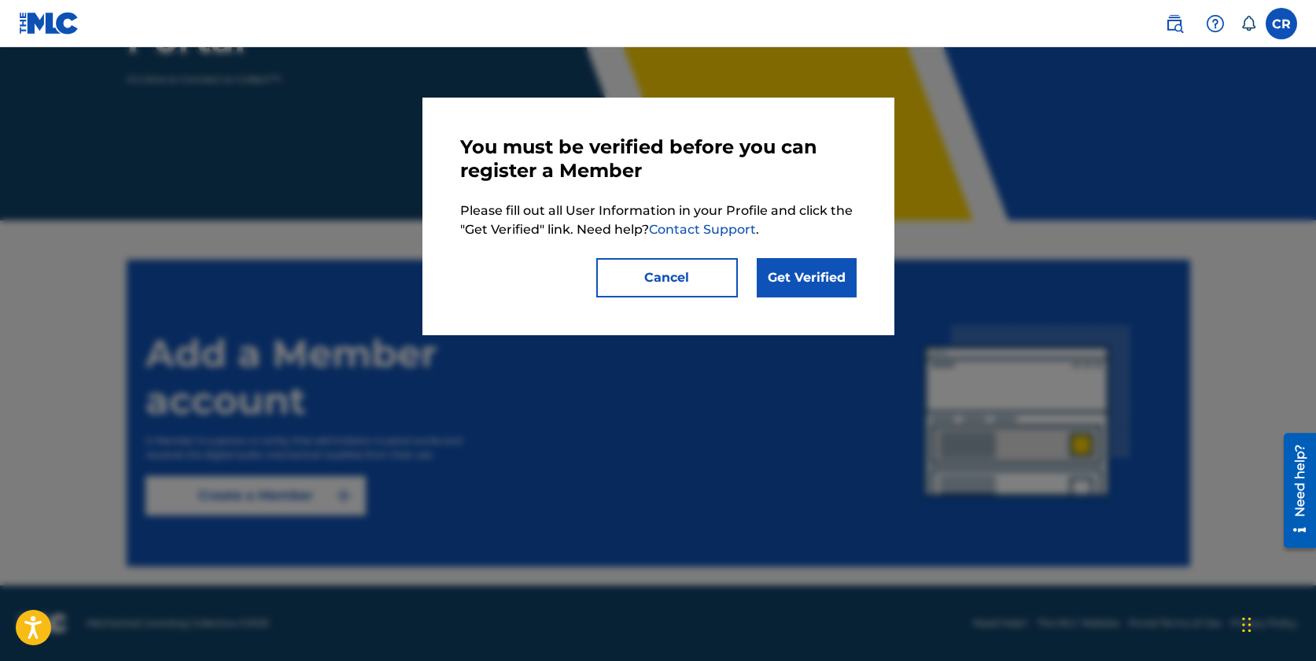
click at [715, 287] on button "Cancel" at bounding box center [667, 277] width 142 height 39
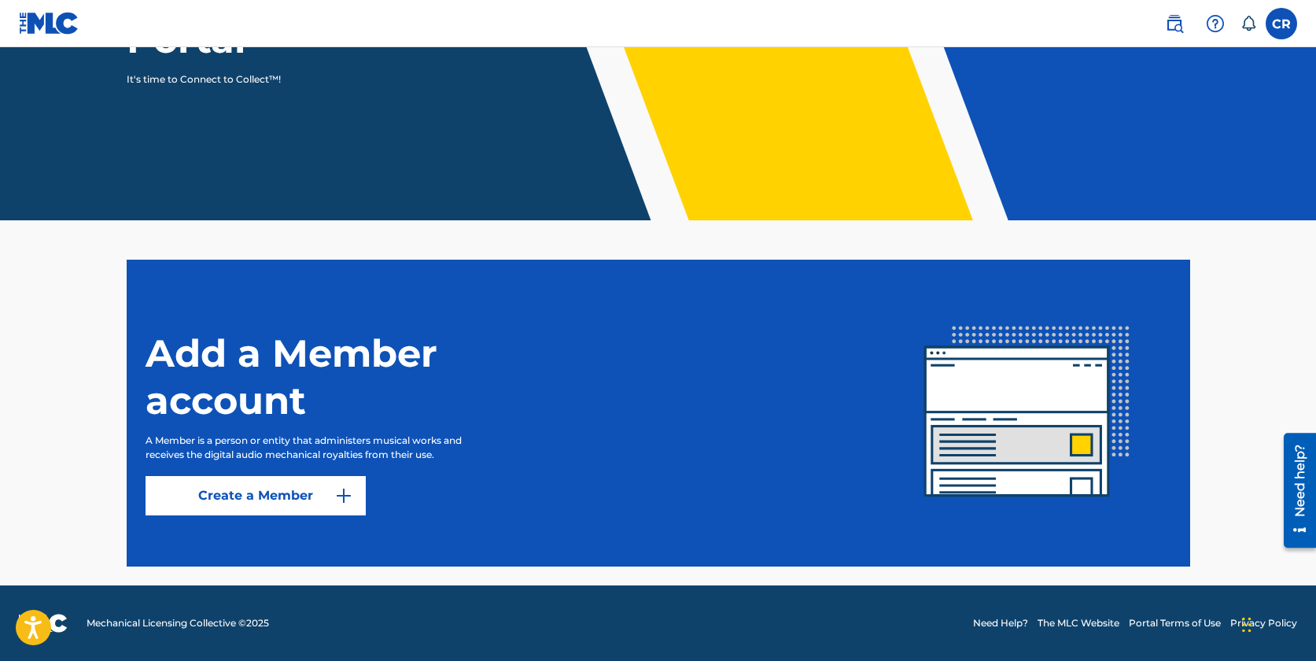
scroll to position [0, 0]
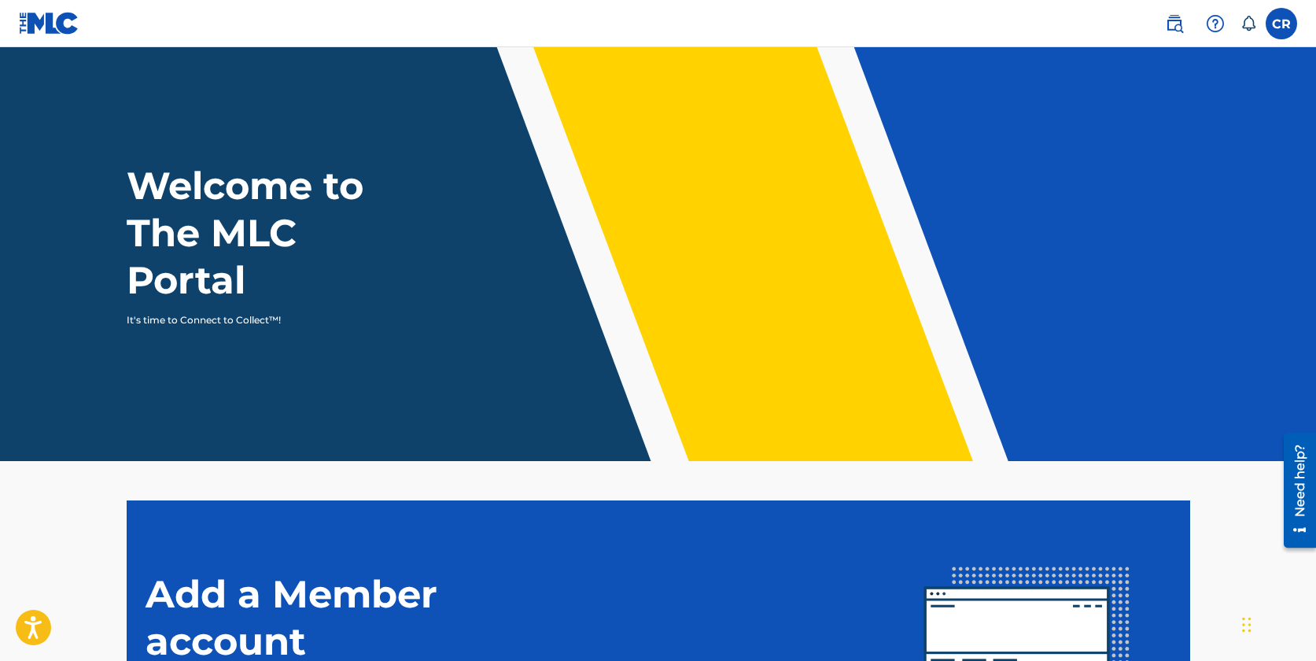
click at [49, 23] on img at bounding box center [49, 23] width 61 height 23
click at [1176, 24] on img at bounding box center [1174, 23] width 19 height 19
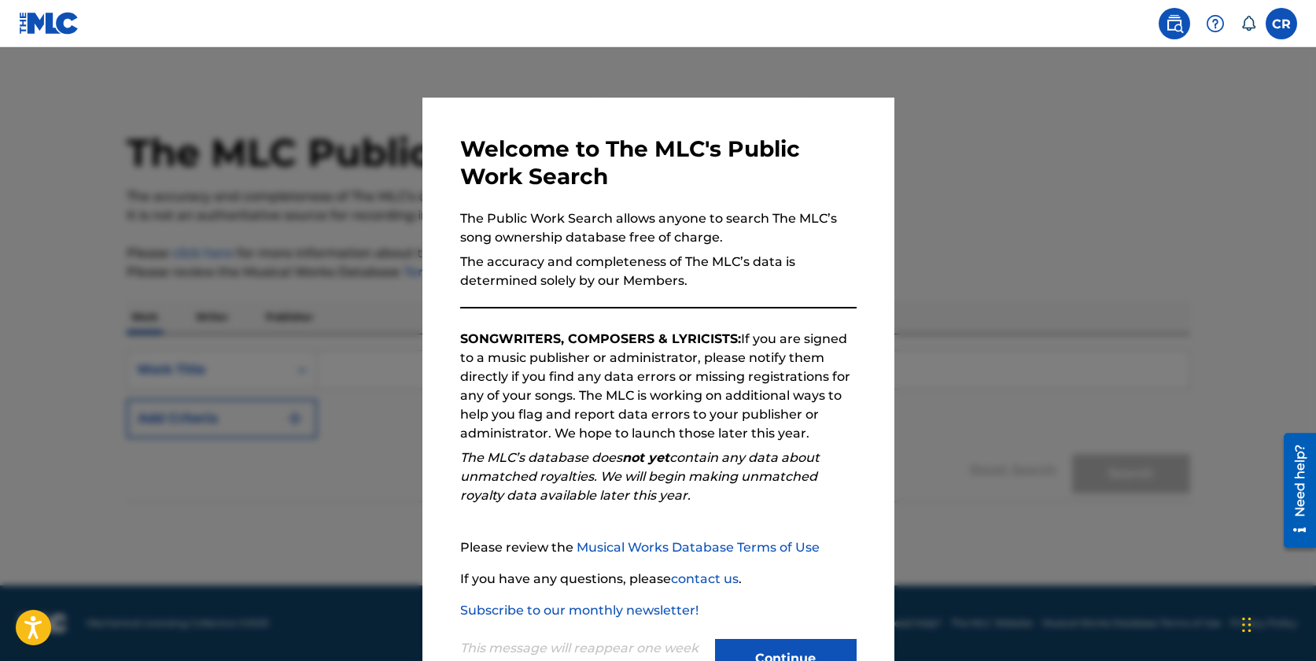
scroll to position [59, 0]
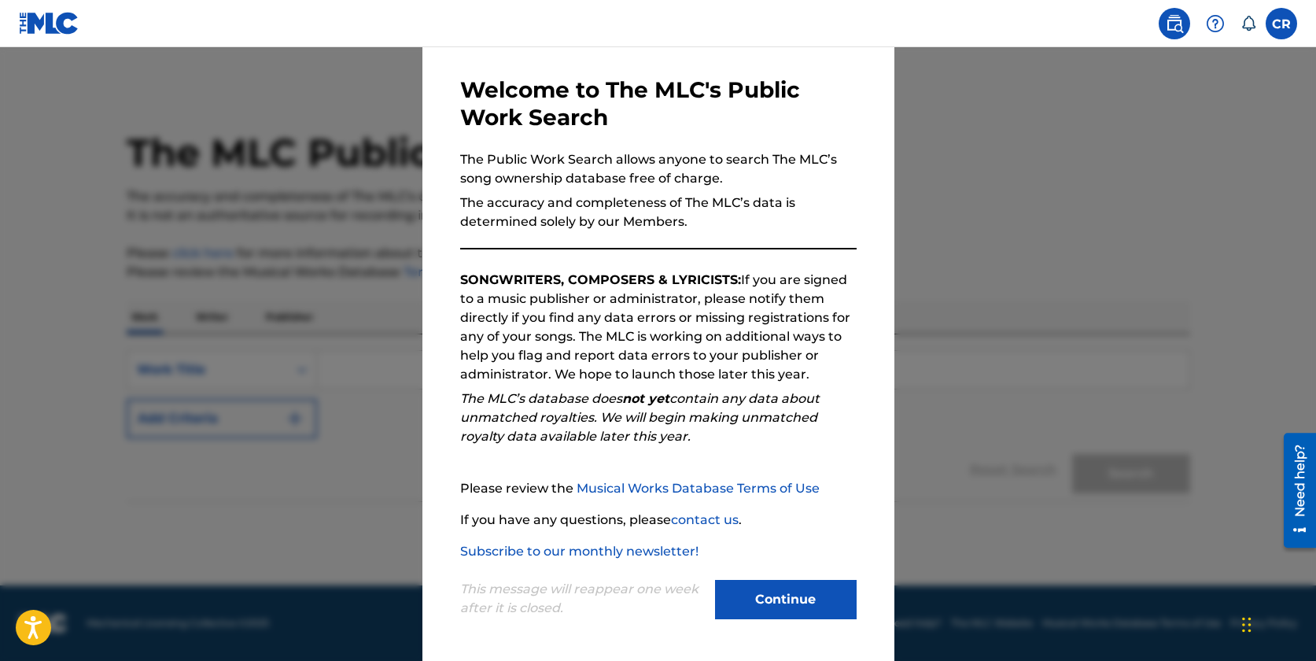
click at [798, 610] on button "Continue" at bounding box center [786, 599] width 142 height 39
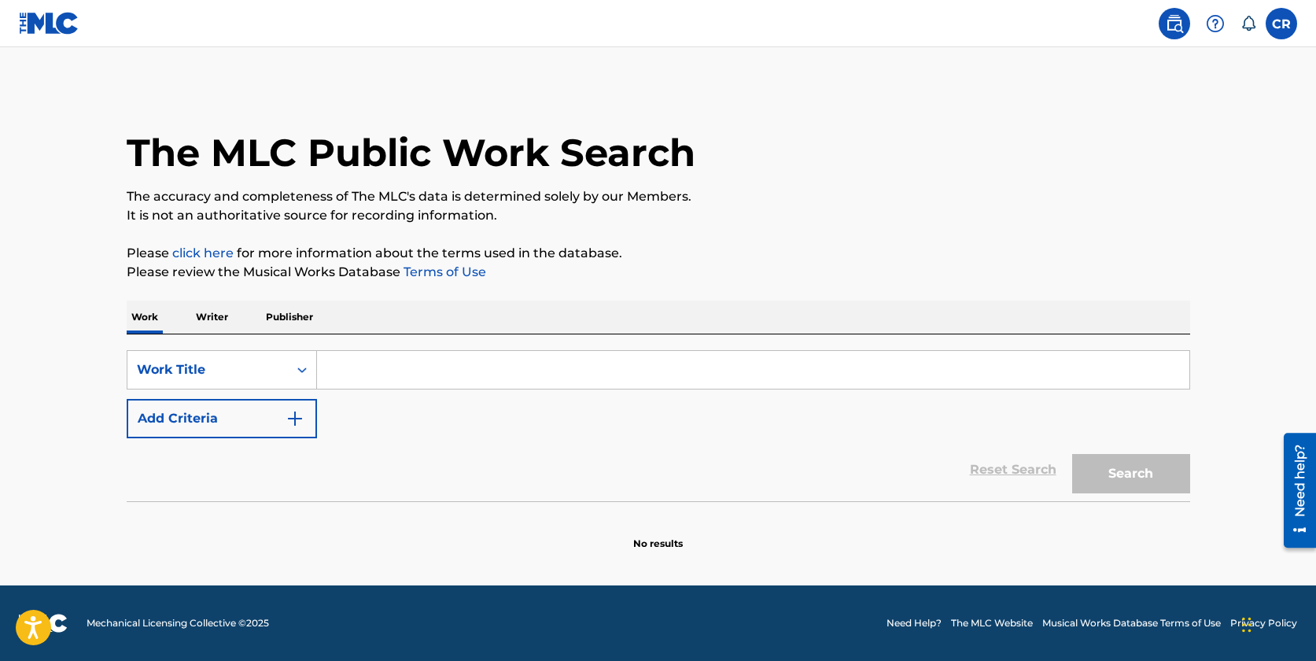
click at [431, 367] on input "Search Form" at bounding box center [753, 370] width 872 height 38
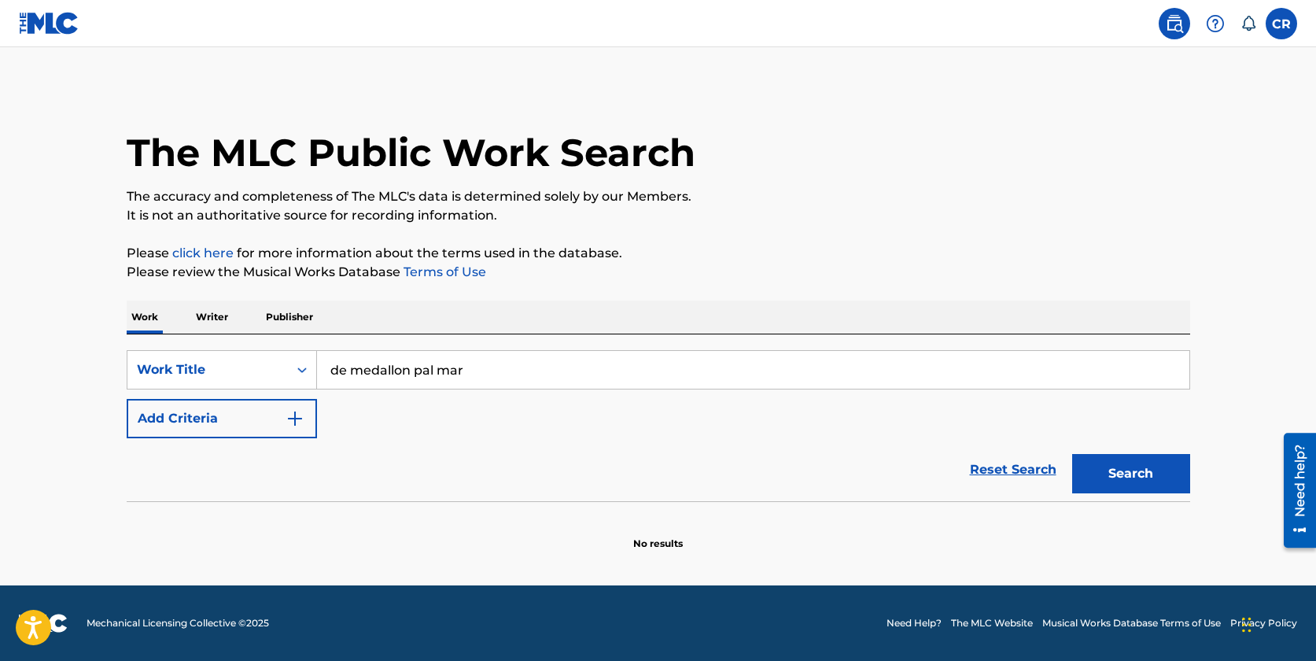
click at [1118, 487] on button "Search" at bounding box center [1131, 473] width 118 height 39
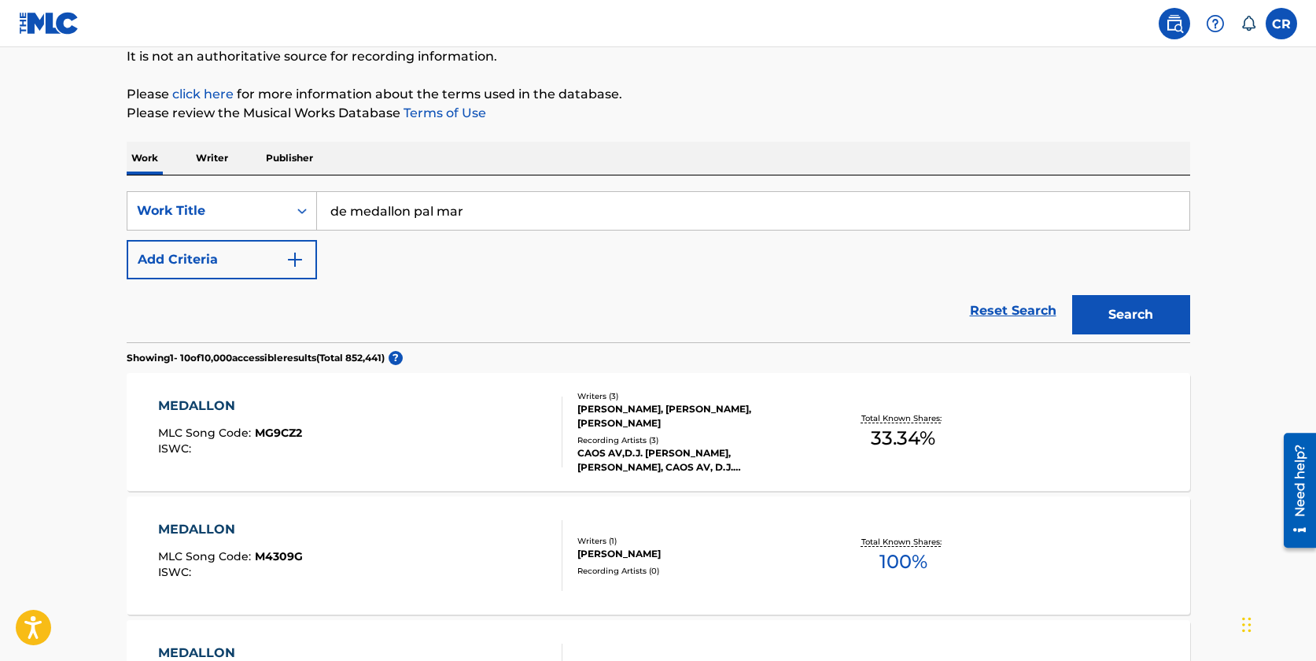
scroll to position [160, 0]
click at [409, 208] on input "de medallon pal mar" at bounding box center [753, 210] width 872 height 38
type input "de medallo pal mar"
click at [1072, 294] on button "Search" at bounding box center [1131, 313] width 118 height 39
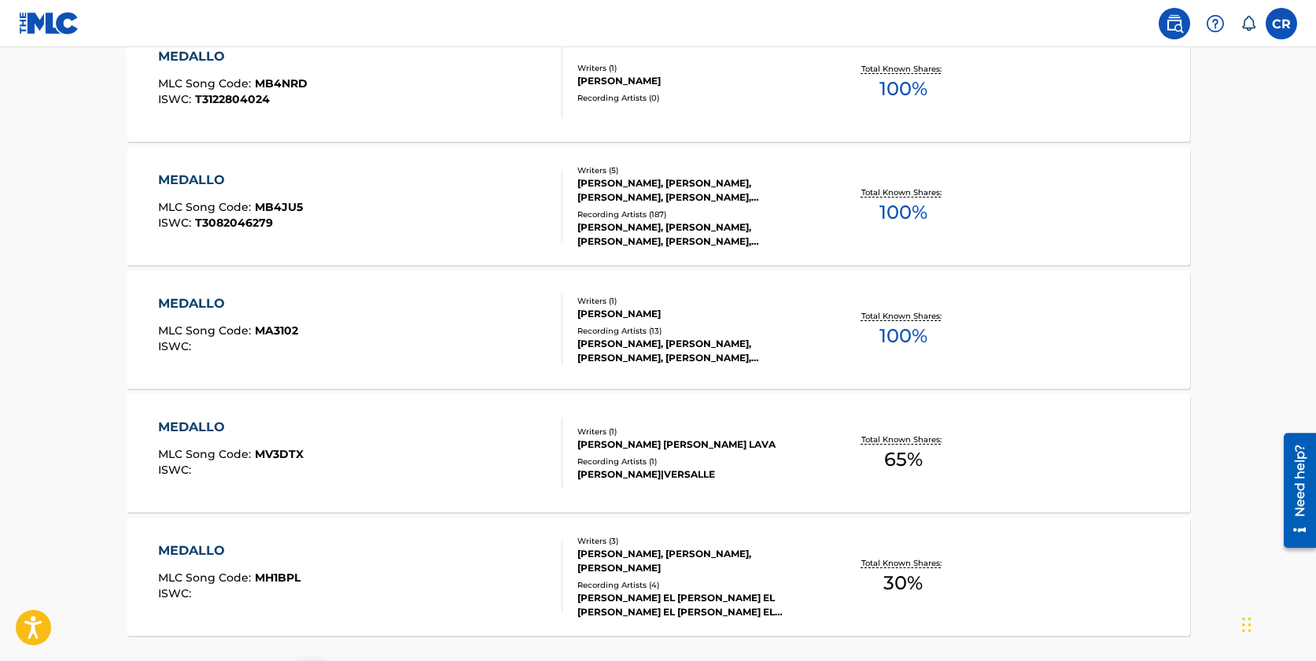
scroll to position [1265, 0]
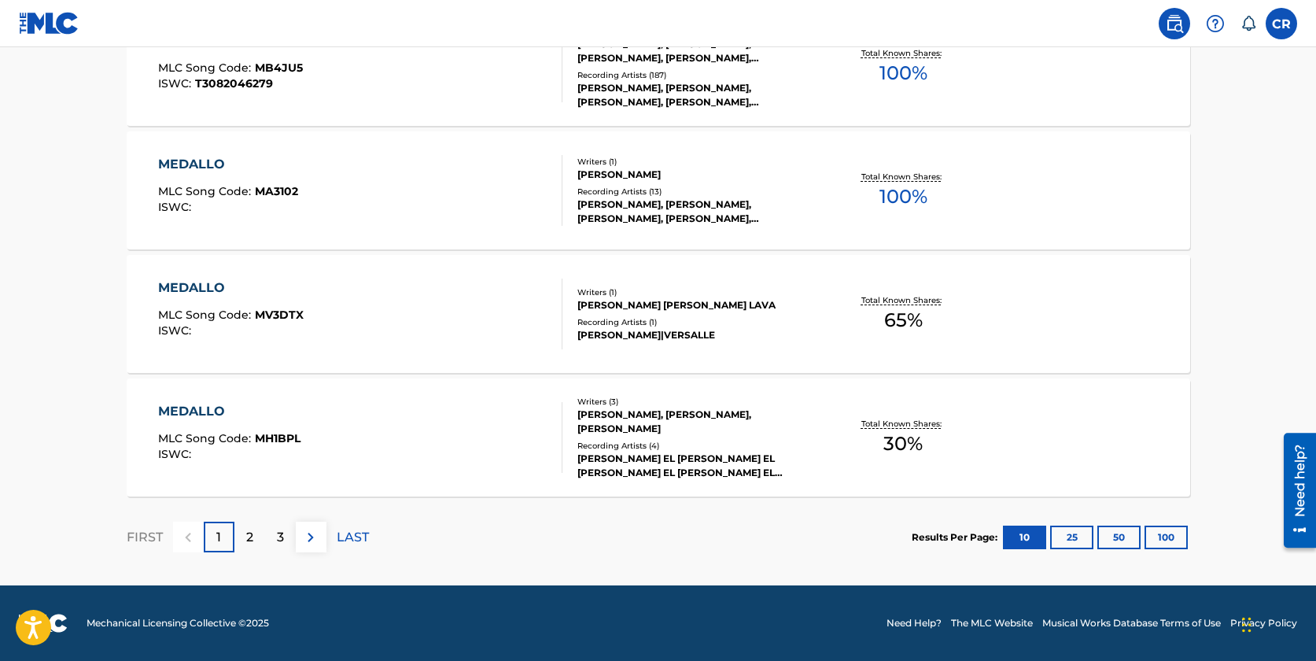
click at [259, 538] on div "2" at bounding box center [249, 537] width 31 height 31
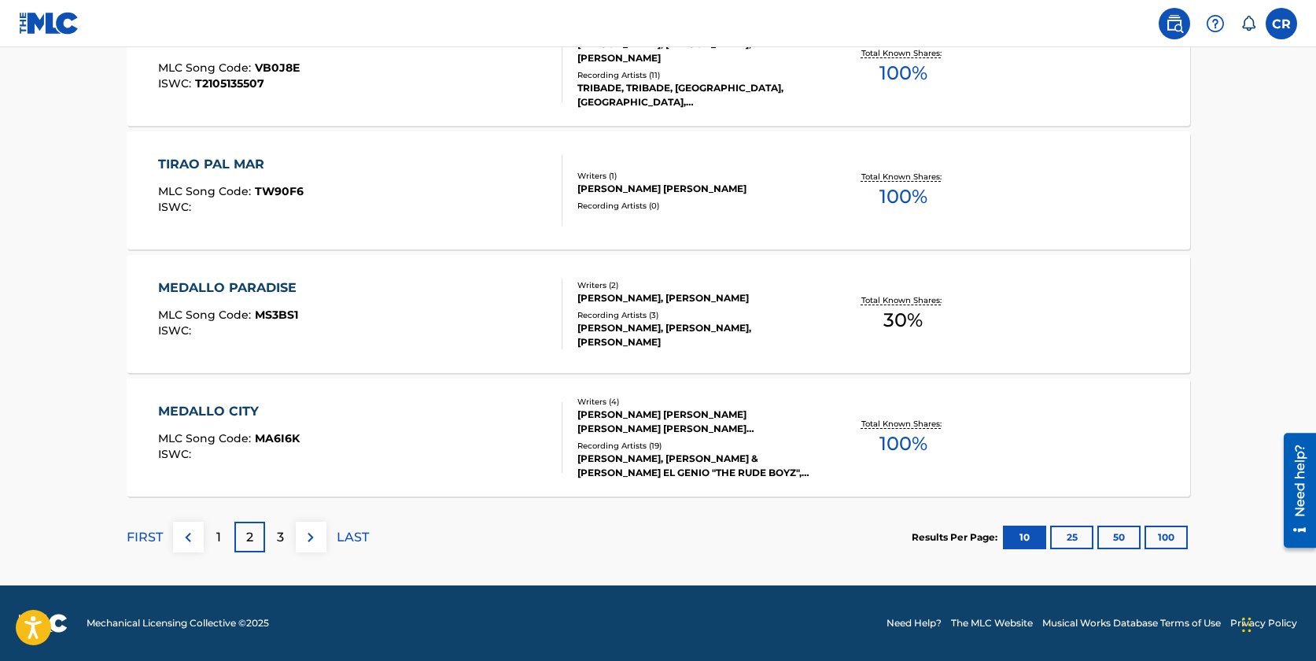
click at [282, 536] on p "3" at bounding box center [280, 537] width 7 height 19
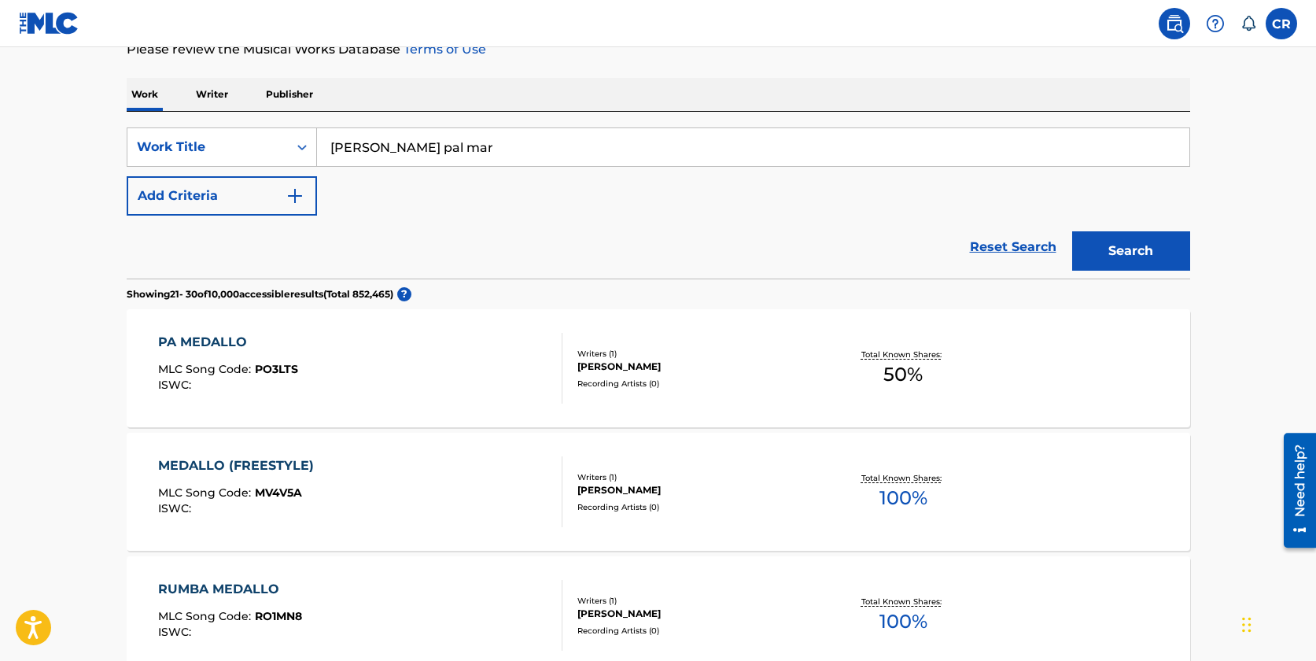
scroll to position [0, 0]
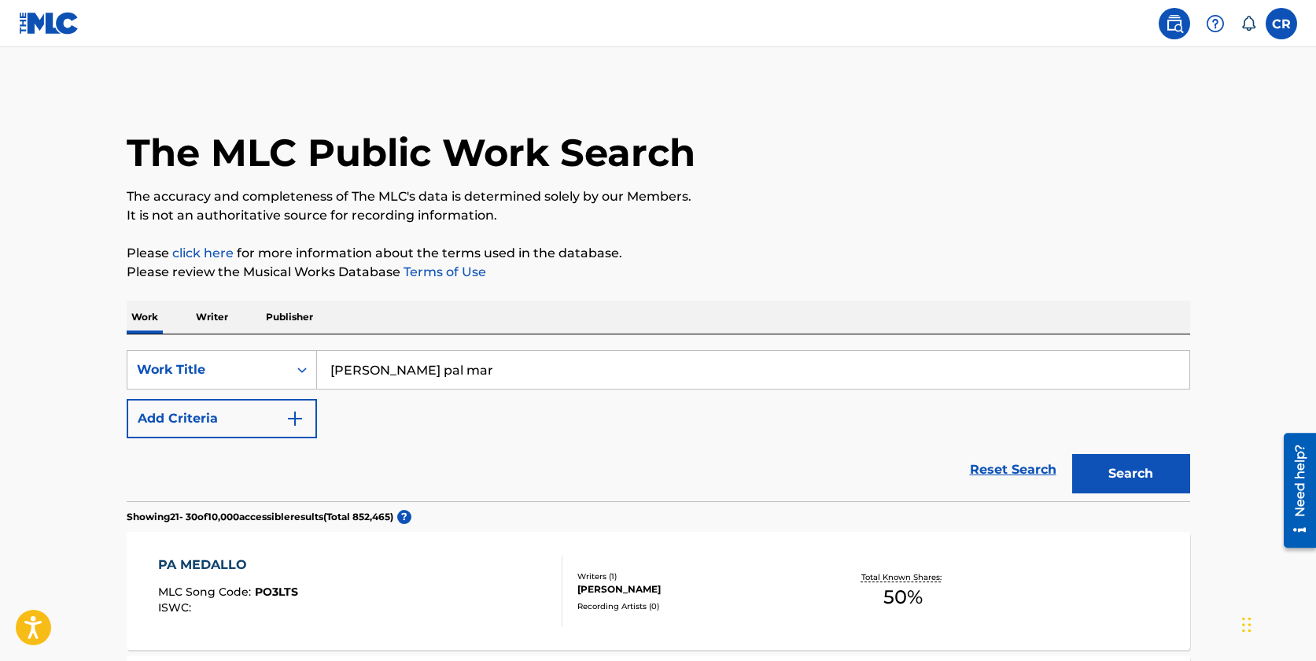
click at [237, 414] on button "Add Criteria" at bounding box center [222, 418] width 190 height 39
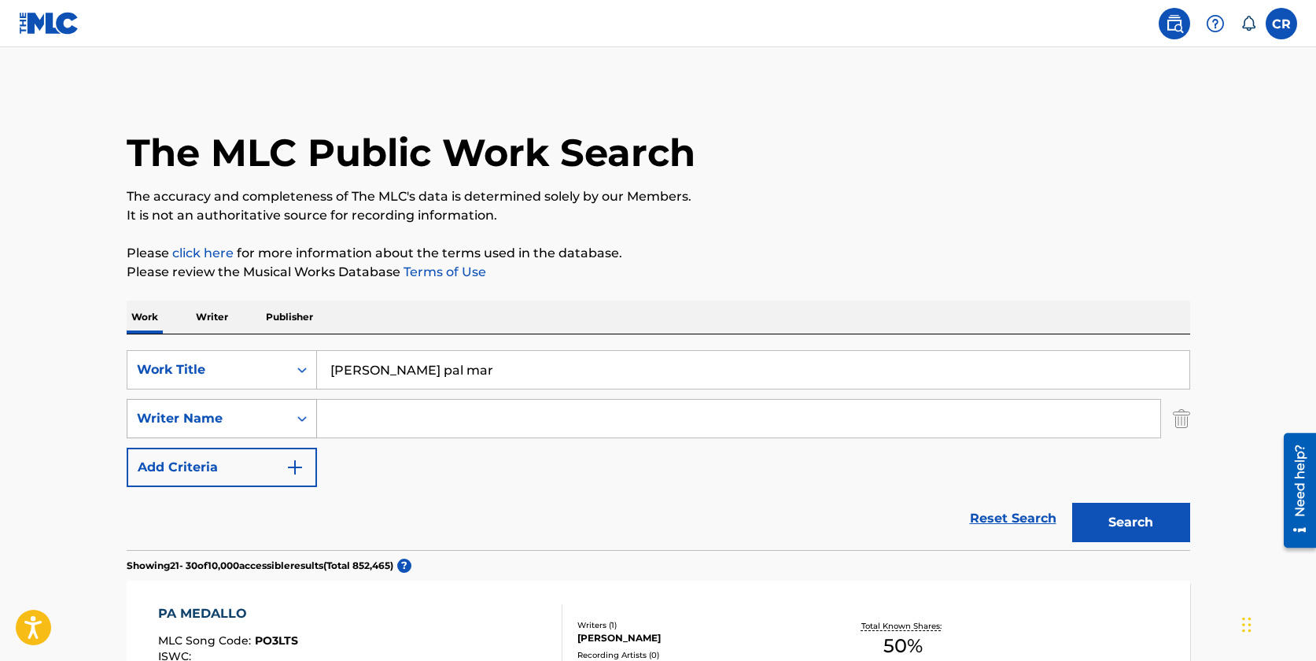
click at [302, 417] on icon "Search Form" at bounding box center [302, 419] width 16 height 16
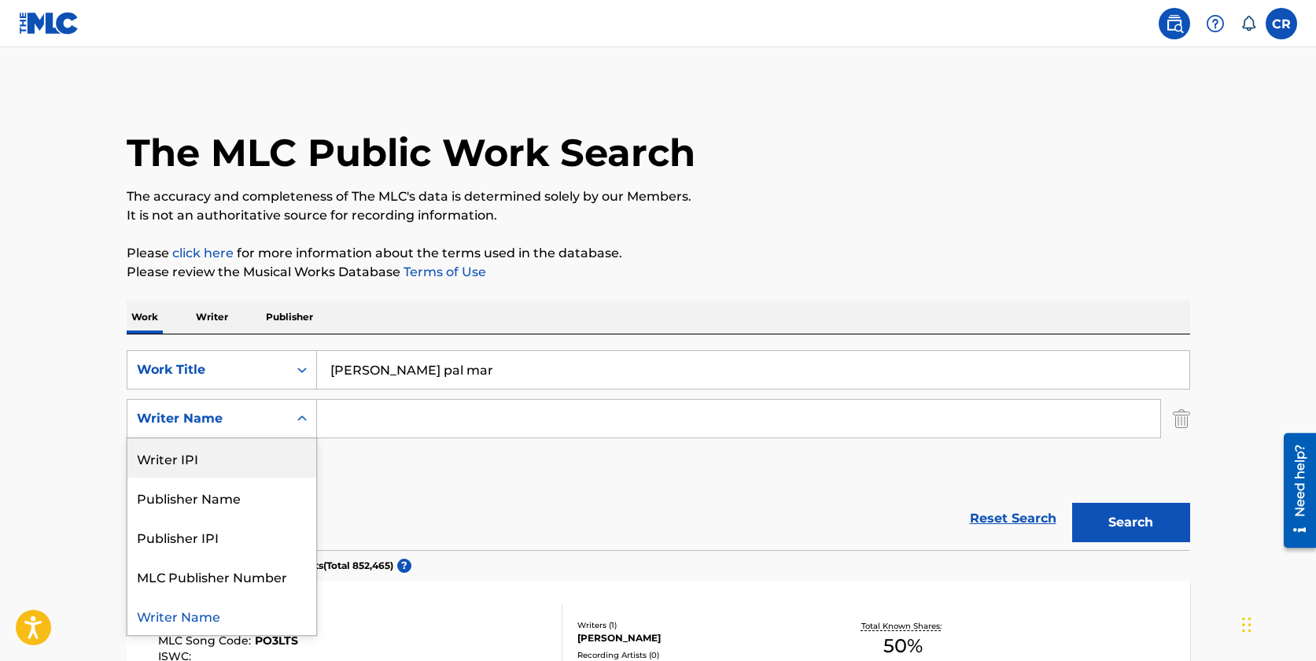
click at [410, 411] on input "Search Form" at bounding box center [738, 419] width 843 height 38
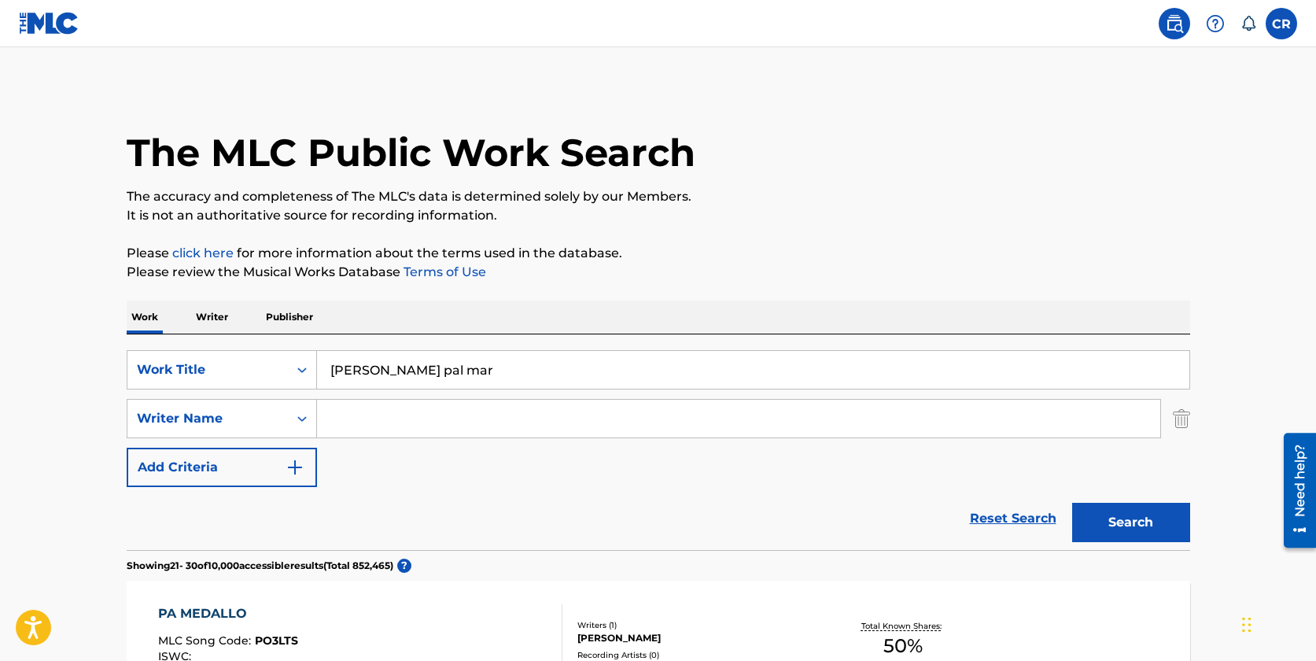
click at [218, 324] on p "Writer" at bounding box center [212, 316] width 42 height 33
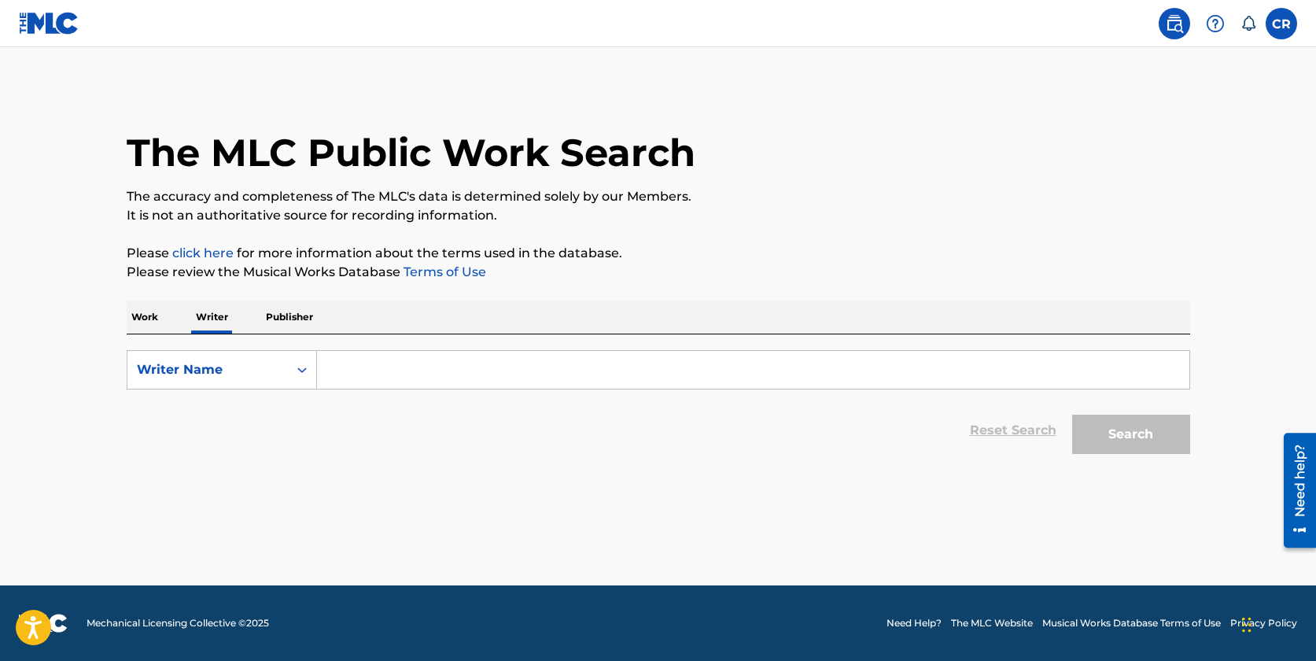
click at [279, 311] on p "Publisher" at bounding box center [289, 316] width 57 height 33
click at [210, 317] on p "Writer" at bounding box center [212, 316] width 42 height 33
click at [278, 320] on p "Publisher" at bounding box center [289, 316] width 57 height 33
click at [150, 317] on p "Work" at bounding box center [145, 316] width 36 height 33
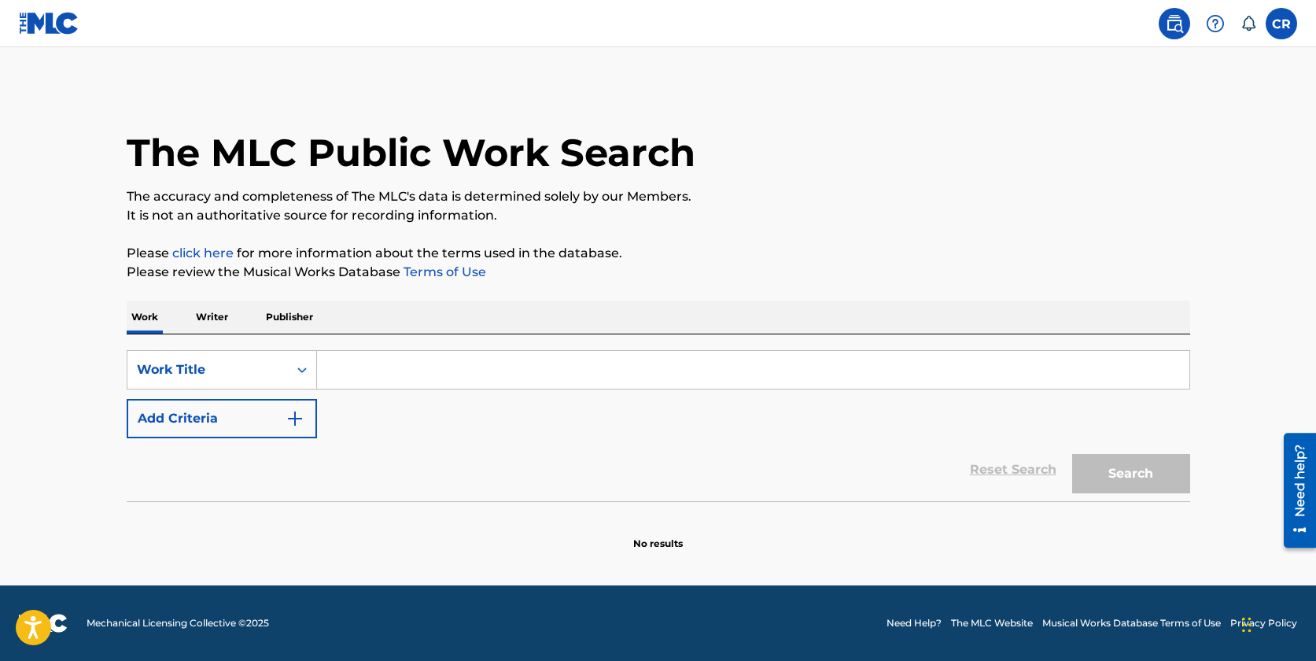
click at [374, 371] on input "Search Form" at bounding box center [753, 370] width 872 height 38
type input "d"
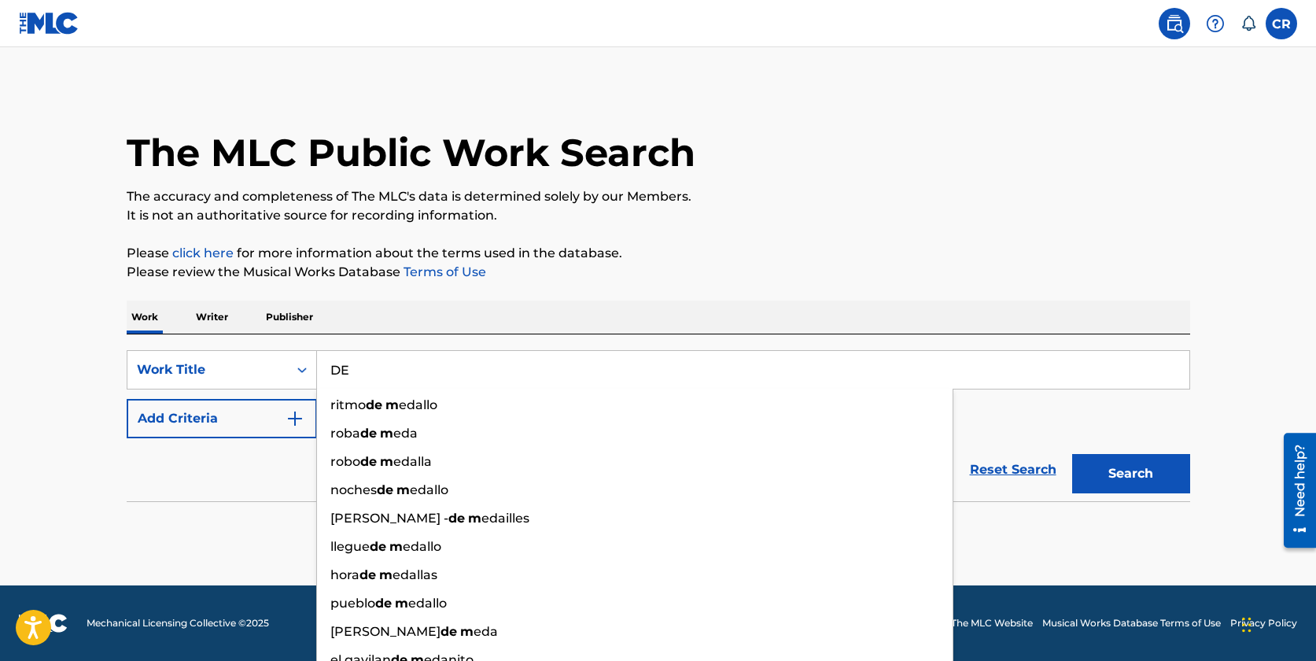
type input "D"
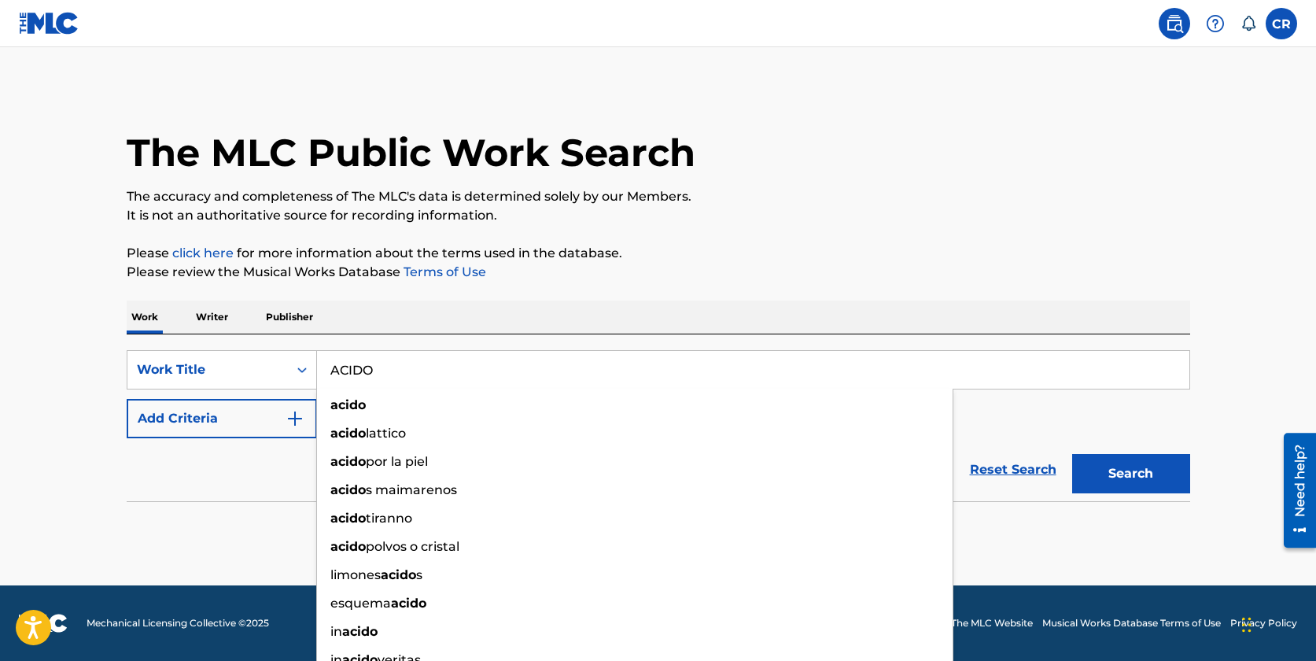
click at [1072, 454] on button "Search" at bounding box center [1131, 473] width 118 height 39
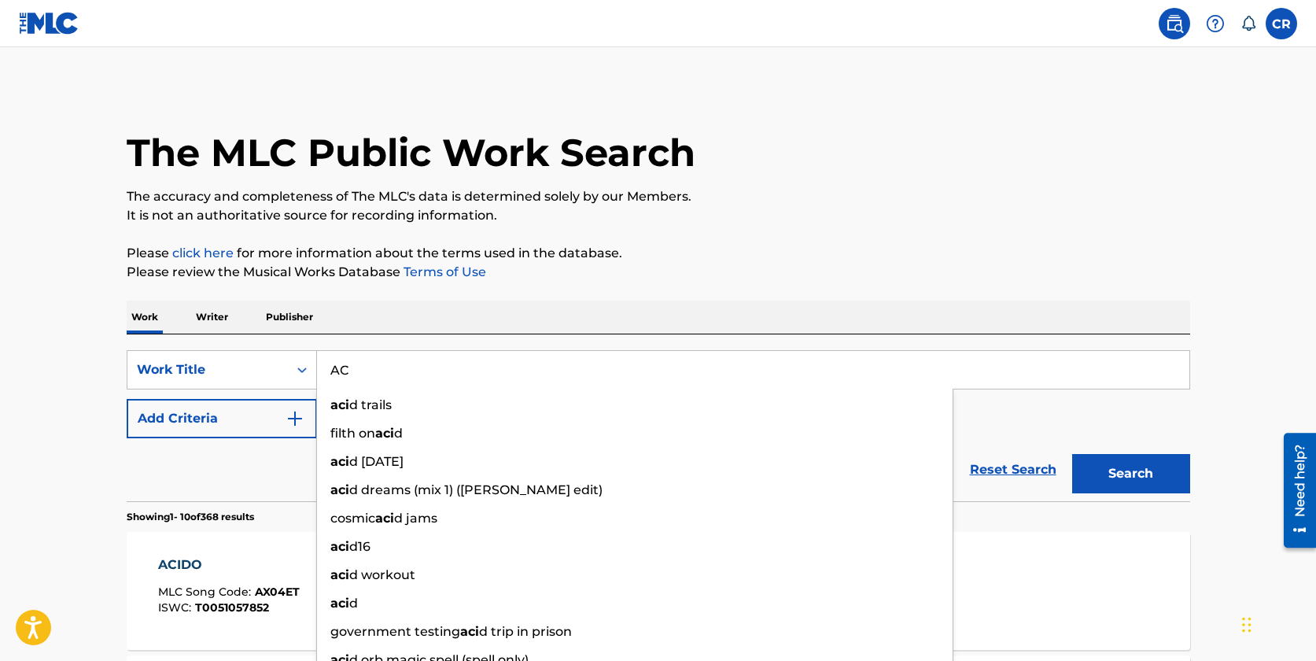
type input "A"
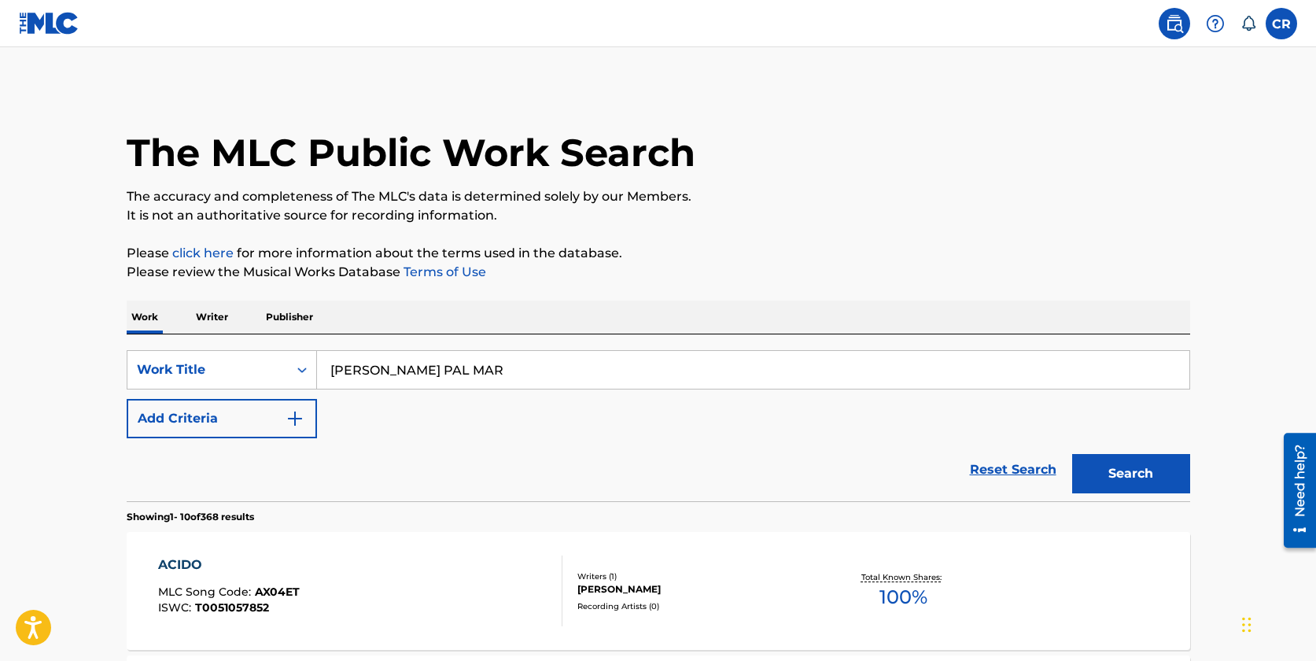
type input "DE MEDALLO PAL MAR"
click at [292, 426] on img "Search Form" at bounding box center [295, 418] width 19 height 19
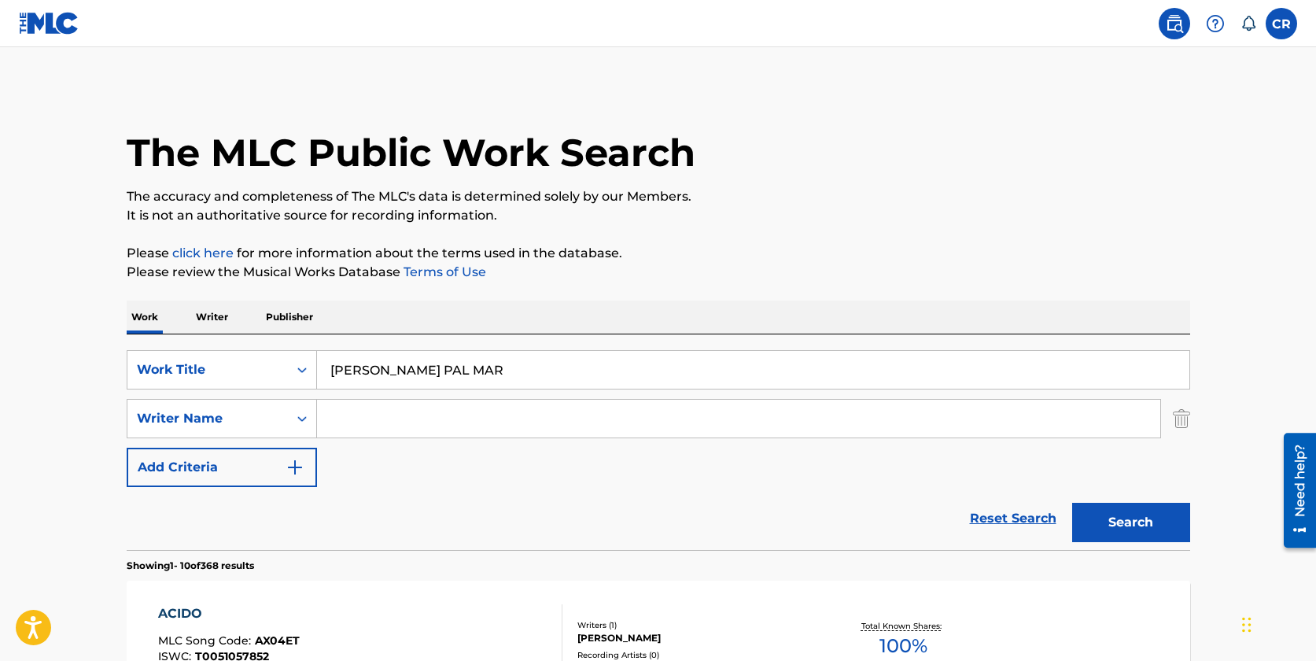
click at [339, 422] on input "Search Form" at bounding box center [738, 419] width 843 height 38
type input "MEDEBEAT"
click at [1072, 503] on button "Search" at bounding box center [1131, 522] width 118 height 39
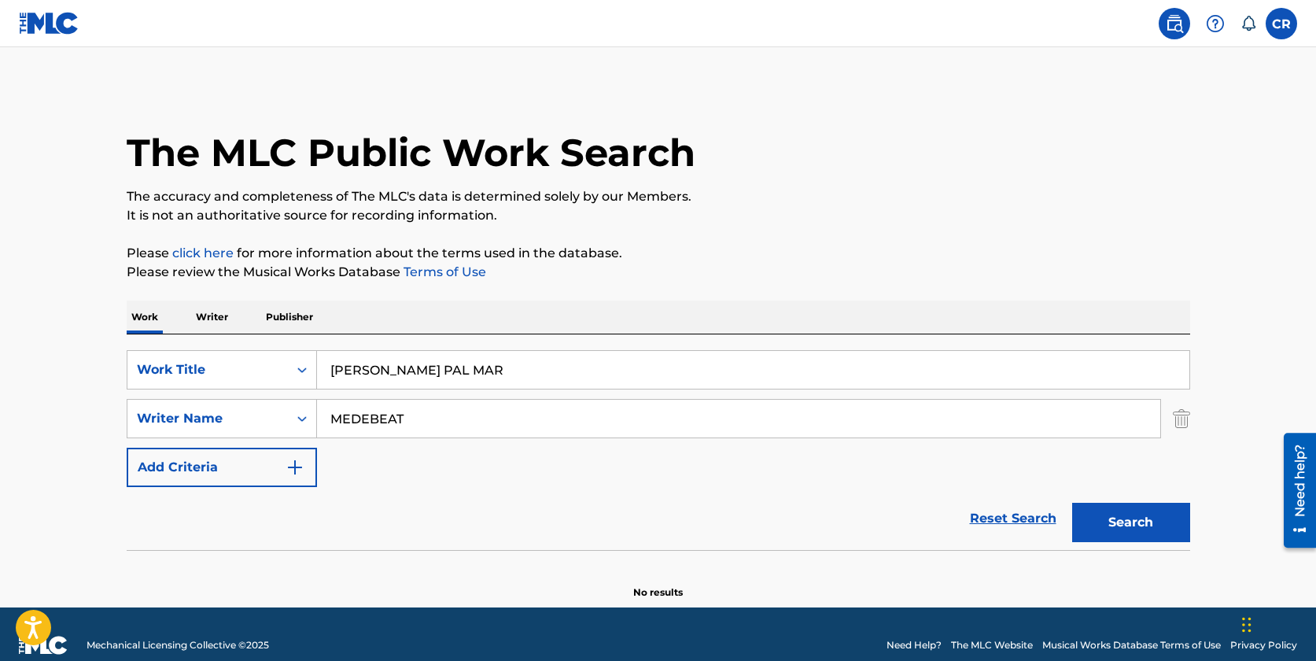
scroll to position [22, 0]
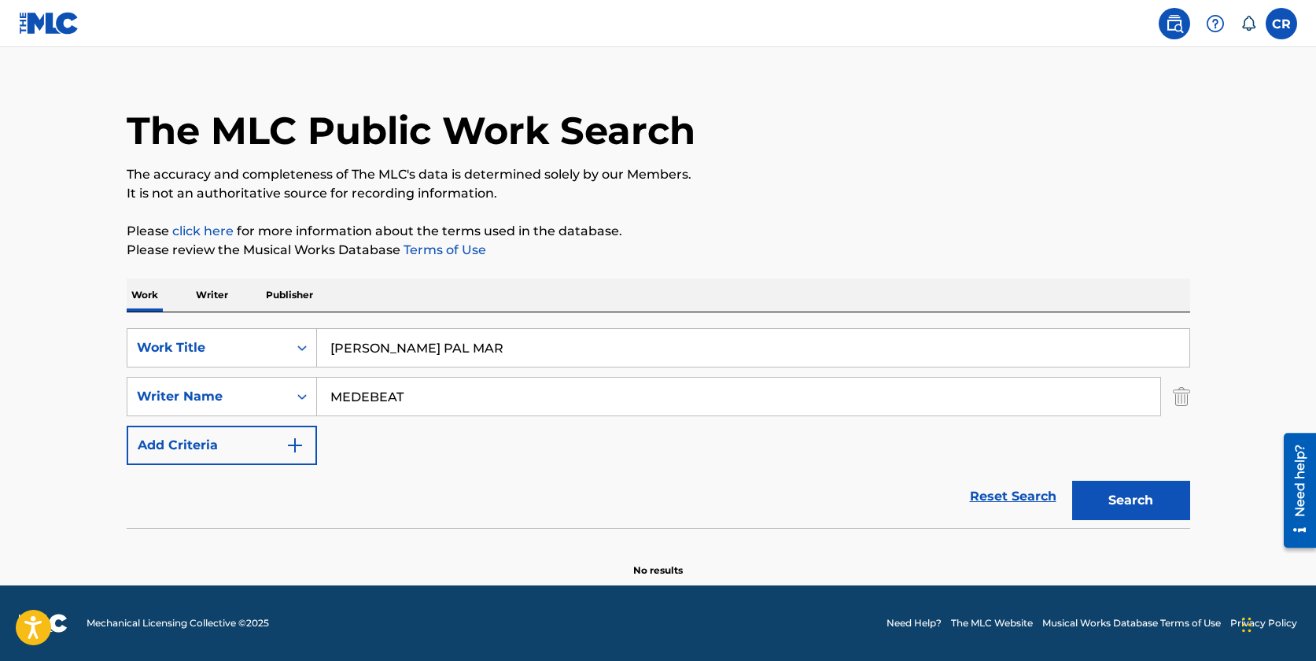
click at [416, 399] on input "MEDEBEAT" at bounding box center [738, 397] width 843 height 38
click at [529, 332] on input "DE MEDALLO PAL MAR" at bounding box center [753, 348] width 872 height 38
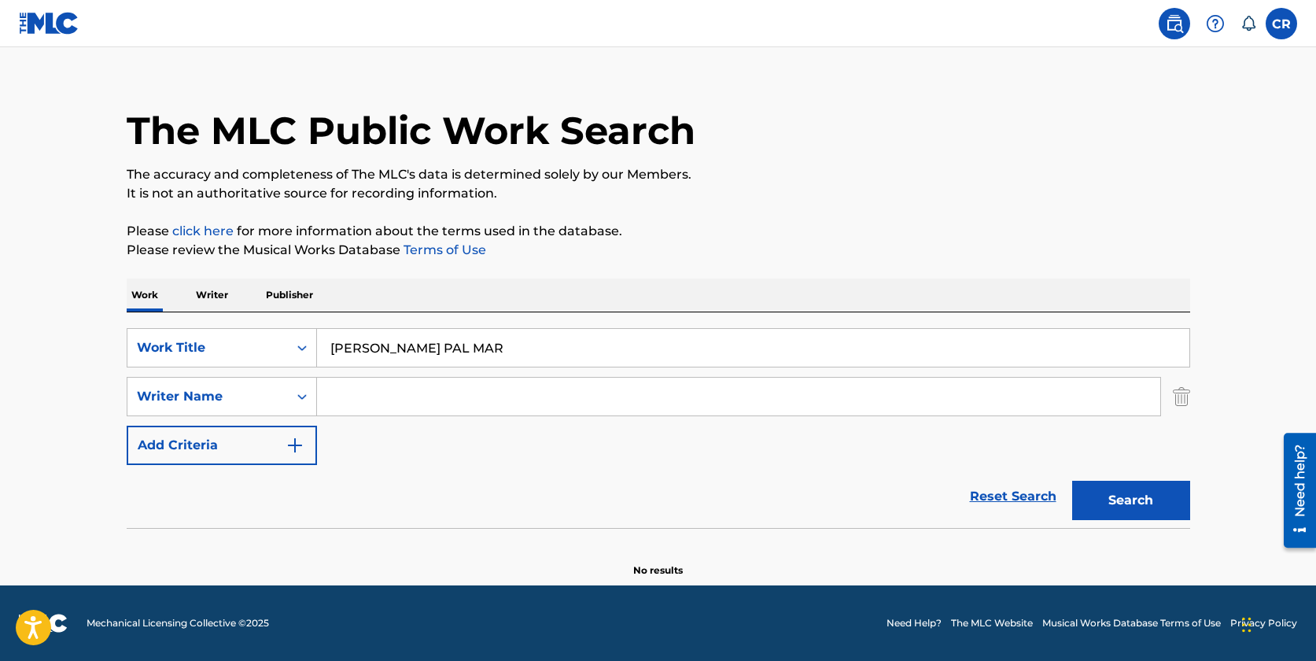
click at [529, 332] on input "DE MEDALLO PAL MAR" at bounding box center [753, 348] width 872 height 38
type input "DONDE FUISTE FELIZ"
click at [628, 403] on input "Search Form" at bounding box center [738, 397] width 843 height 38
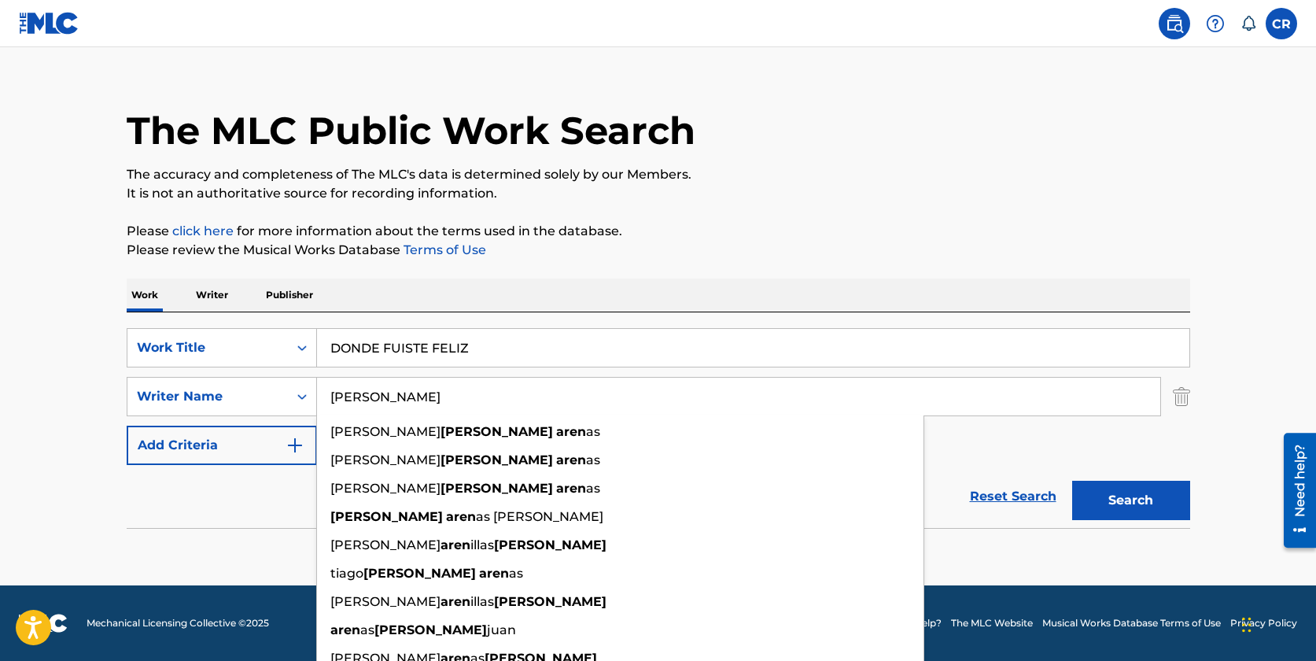
type input "AREN GARCIA"
click at [816, 265] on div "The MLC Public Work Search The accuracy and completeness of The MLC's data is d…" at bounding box center [658, 321] width 1101 height 513
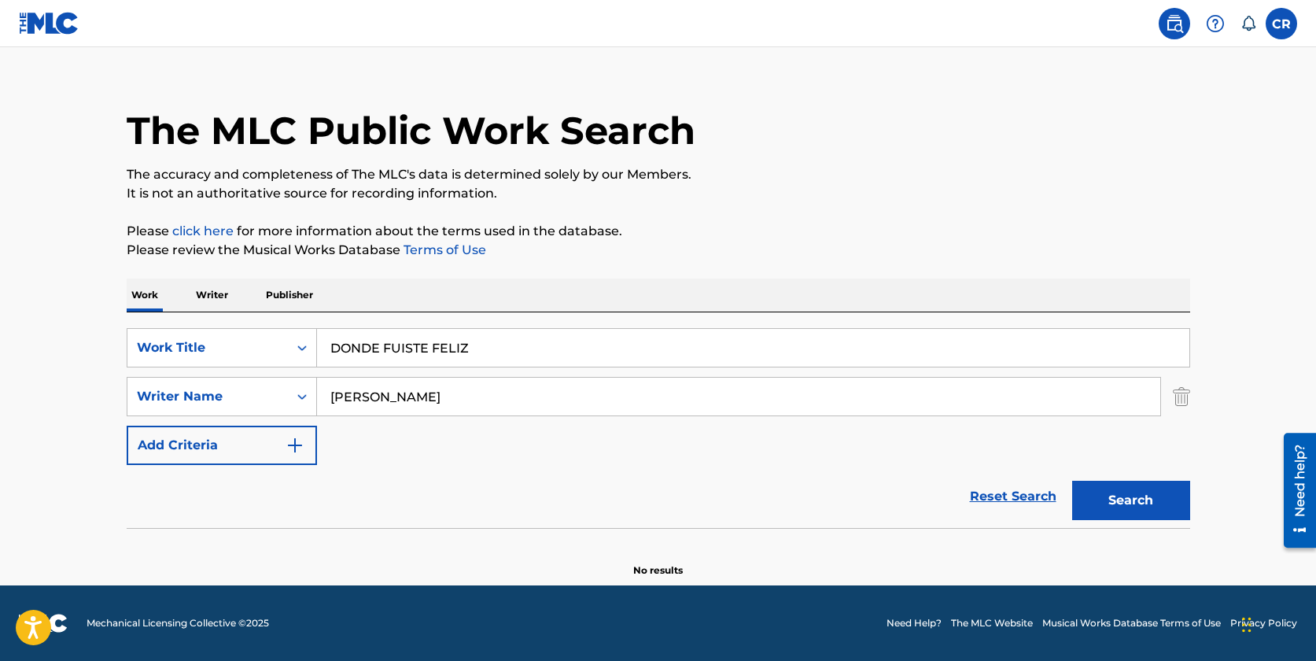
click at [1116, 504] on button "Search" at bounding box center [1131, 500] width 118 height 39
